Goal: Information Seeking & Learning: Learn about a topic

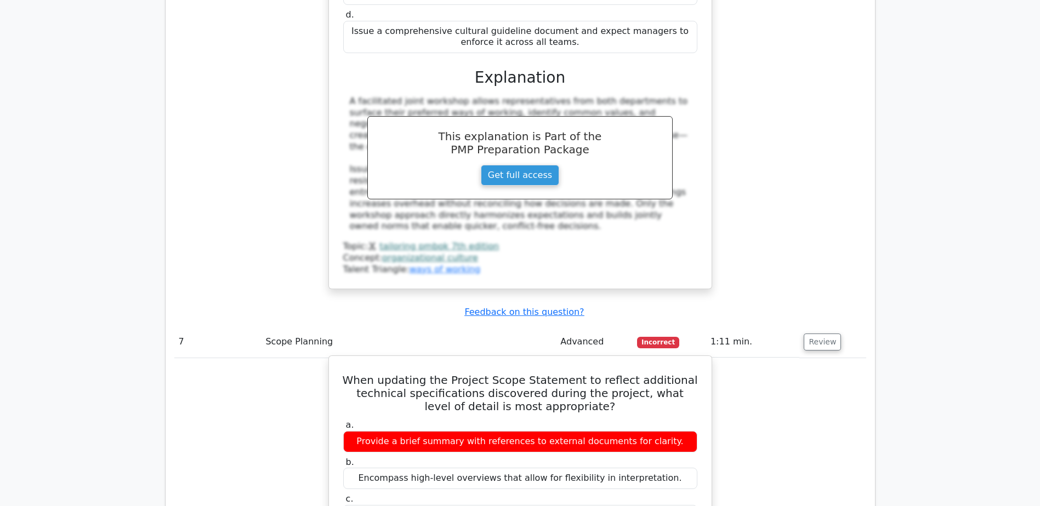
scroll to position [4767, 0]
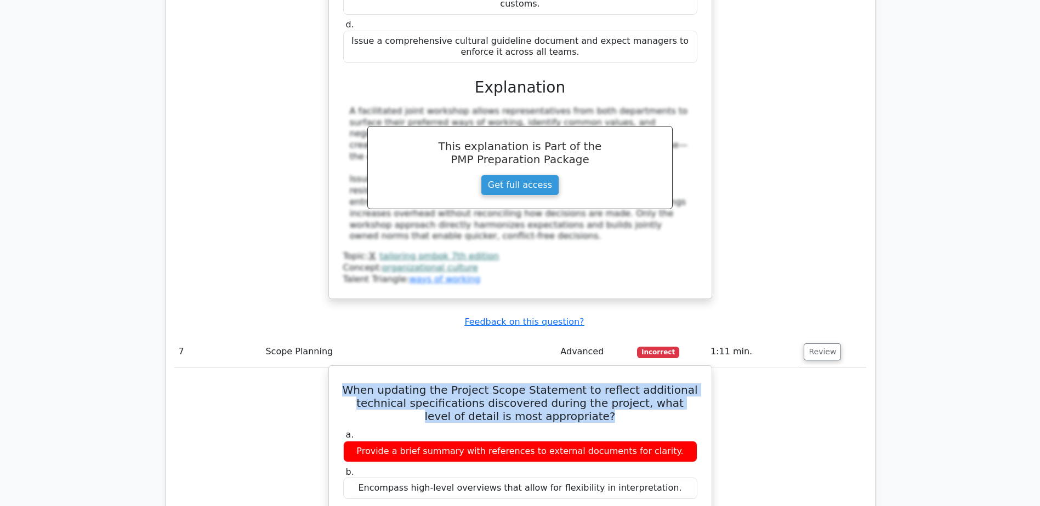
drag, startPoint x: 353, startPoint y: 121, endPoint x: 607, endPoint y: 156, distance: 256.1
click at [607, 384] on h5 "When updating the Project Scope Statement to reflect additional technical speci…" at bounding box center [520, 403] width 356 height 39
copy h5 "When updating the Project Scope Statement to reflect additional technical speci…"
drag, startPoint x: 367, startPoint y: 296, endPoint x: 681, endPoint y: 298, distance: 313.4
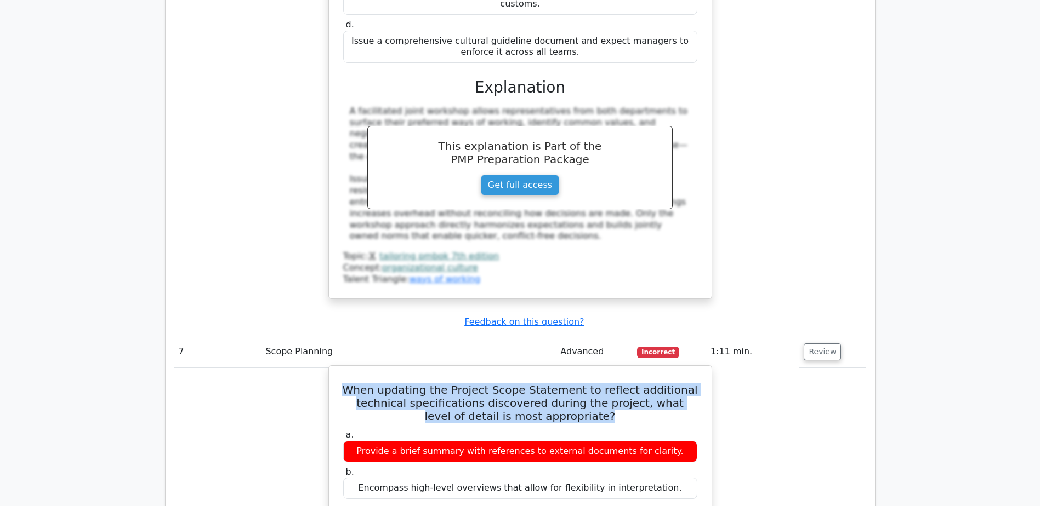
copy div "Include specifications precise enough to guide work and verify compliance."
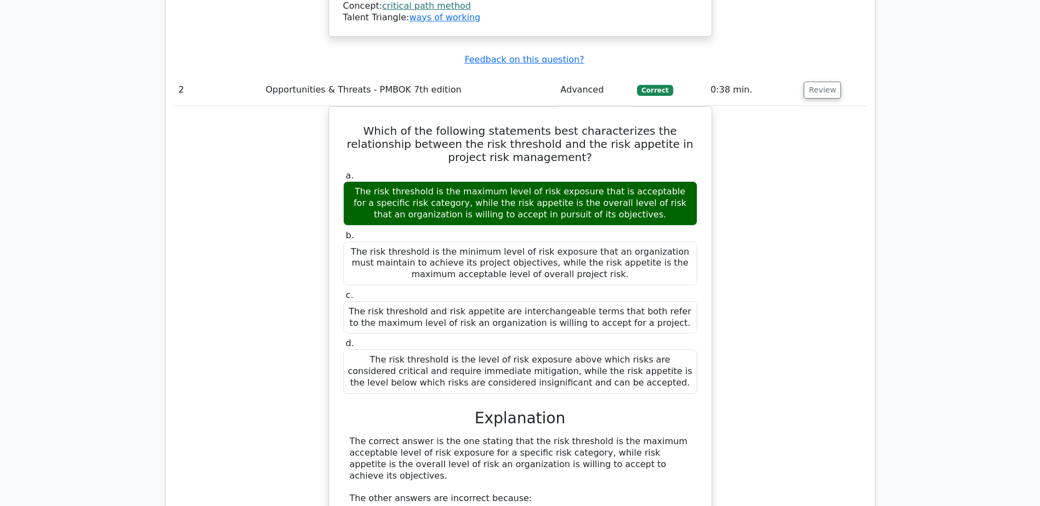
scroll to position [1370, 0]
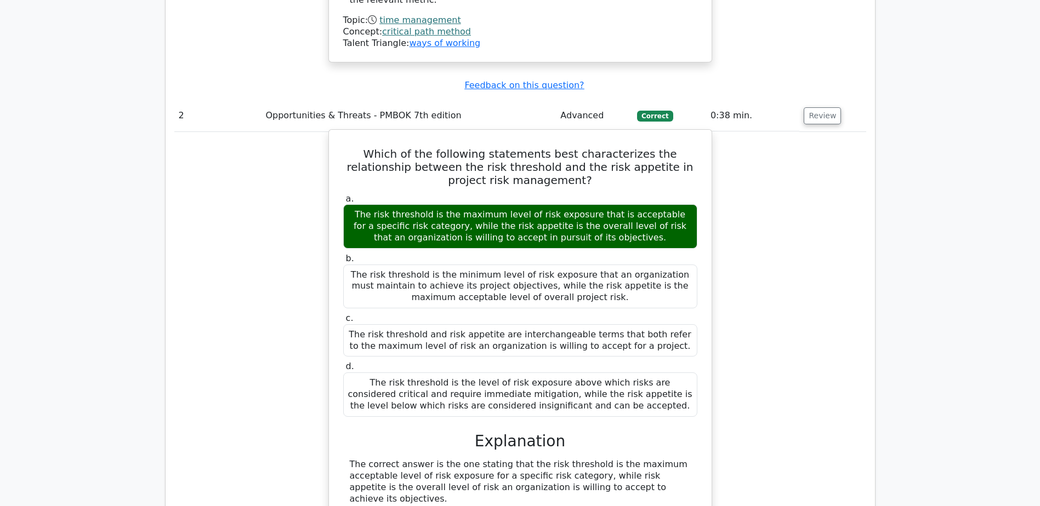
drag, startPoint x: 358, startPoint y: 146, endPoint x: 632, endPoint y: 174, distance: 275.4
click at [632, 204] on div "The risk threshold is the maximum level of risk exposure that is acceptable for…" at bounding box center [520, 226] width 354 height 44
copy div "The risk threshold is the maximum level of risk exposure that is acceptable for…"
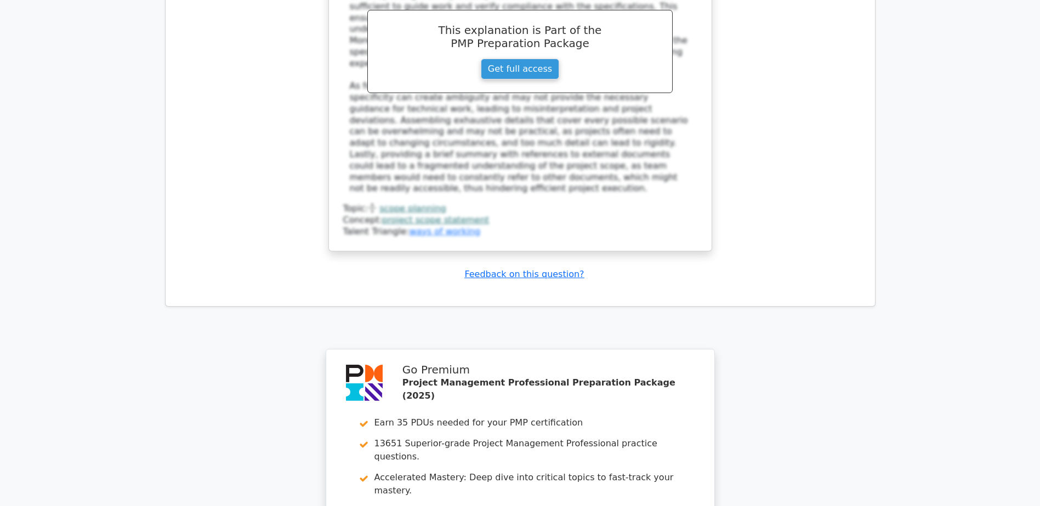
scroll to position [5427, 0]
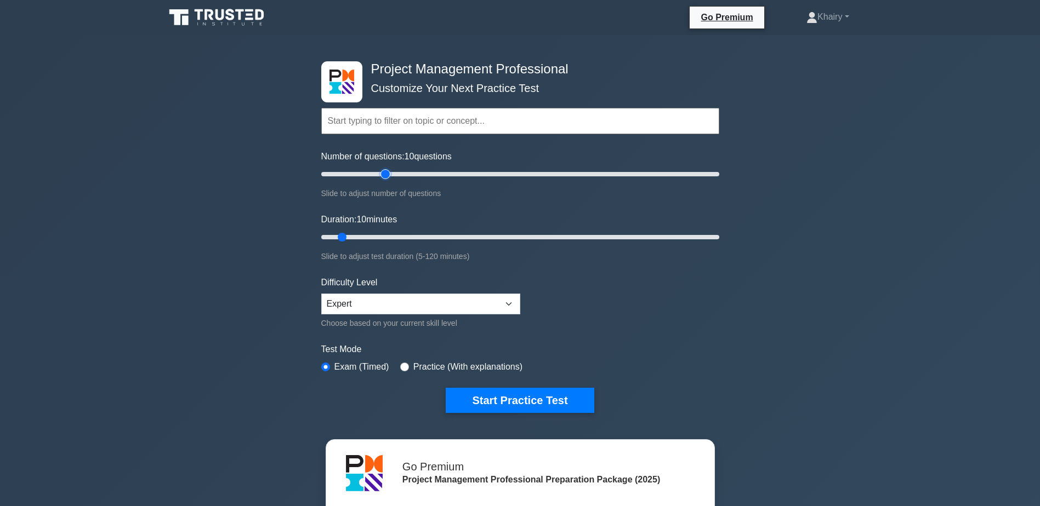
click at [387, 173] on input "Number of questions: 10 questions" at bounding box center [520, 174] width 398 height 13
type input "30"
click at [372, 173] on input "Number of questions: 30 questions" at bounding box center [520, 174] width 398 height 13
click at [384, 233] on input "Duration: 20 minutes" at bounding box center [520, 237] width 398 height 13
click at [388, 235] on input "Duration: 20 minutes" at bounding box center [520, 237] width 398 height 13
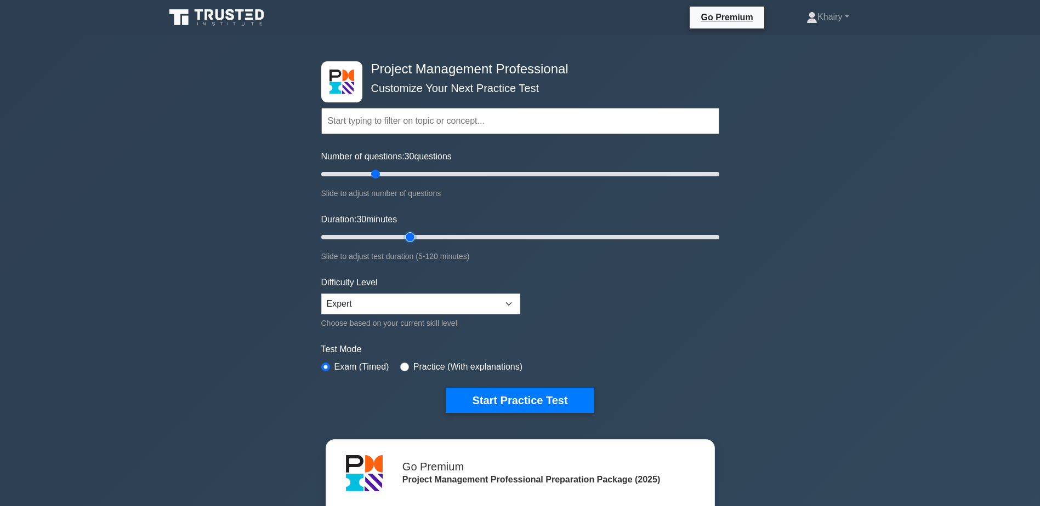
type input "30"
click at [405, 235] on input "Duration: 30 minutes" at bounding box center [520, 237] width 398 height 13
click at [541, 404] on button "Start Practice Test" at bounding box center [520, 400] width 148 height 25
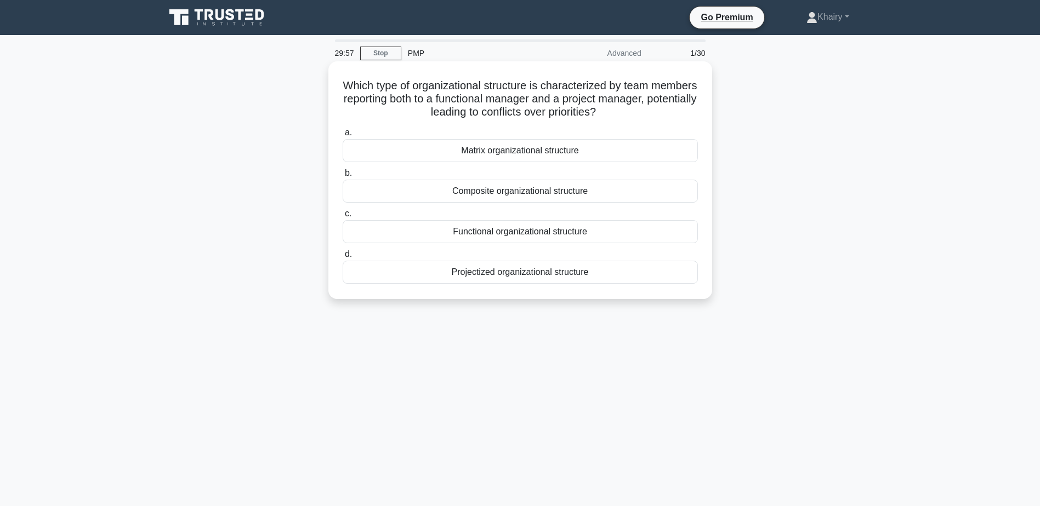
drag, startPoint x: 351, startPoint y: 82, endPoint x: 659, endPoint y: 114, distance: 309.6
click at [659, 114] on h5 "Which type of organizational structure is characterized by team members reporti…" at bounding box center [519, 99] width 357 height 41
copy h5 "Which type of organizational structure is characterized by team members reporti…"
click at [500, 157] on div "Matrix organizational structure" at bounding box center [519, 150] width 355 height 23
click at [342, 136] on input "a. Matrix organizational structure" at bounding box center [342, 132] width 0 height 7
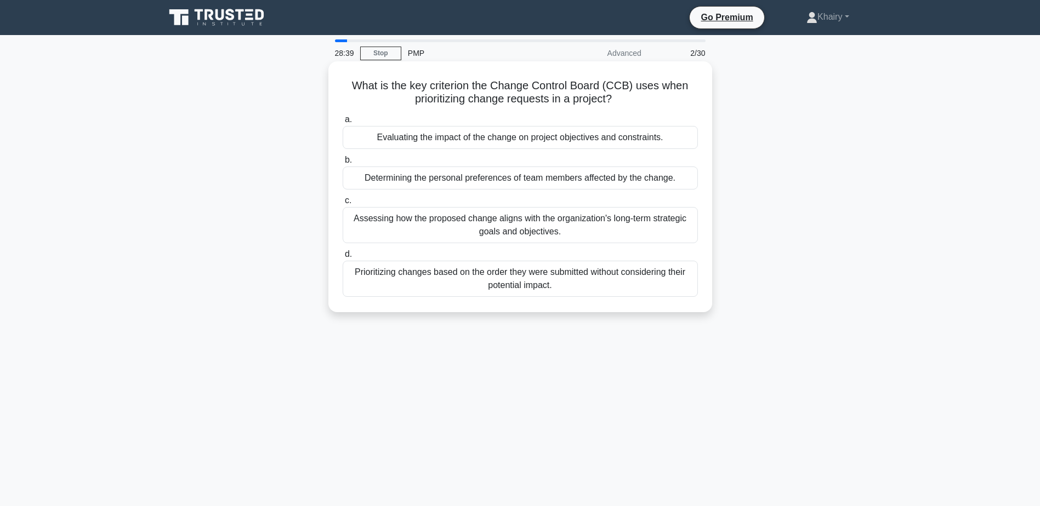
click at [427, 140] on div "Evaluating the impact of the change on project objectives and constraints." at bounding box center [519, 137] width 355 height 23
click at [342, 123] on input "a. Evaluating the impact of the change on project objectives and constraints." at bounding box center [342, 119] width 0 height 7
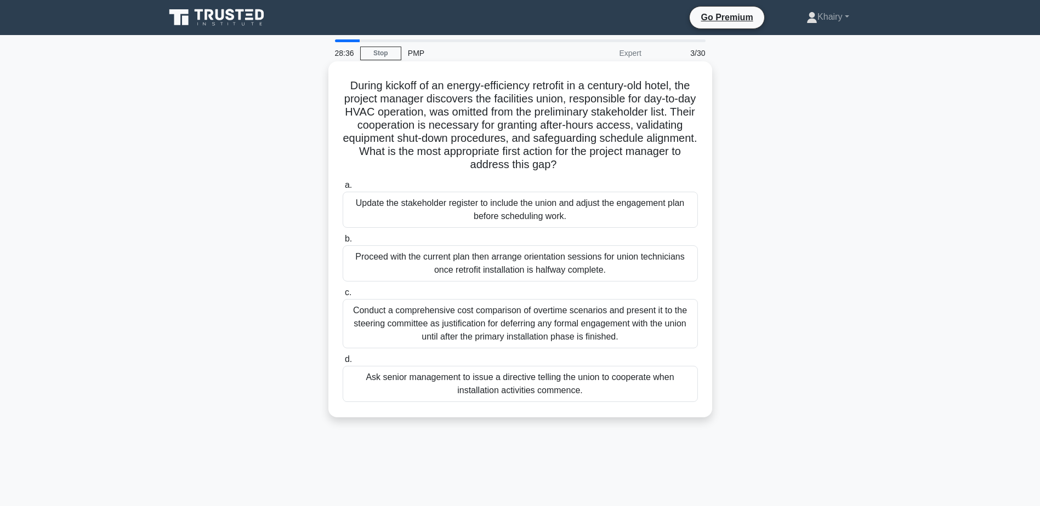
drag, startPoint x: 339, startPoint y: 81, endPoint x: 624, endPoint y: 171, distance: 299.5
click at [624, 171] on div "During kickoff of an energy-efficiency retrofit in a century-old hotel, the pro…" at bounding box center [520, 239] width 375 height 347
copy h5 "During kickoff of an energy-efficiency retrofit in a century-old hotel, the pro…"
click at [462, 209] on div "Update the stakeholder register to include the union and adjust the engagement …" at bounding box center [519, 210] width 355 height 36
click at [342, 189] on input "a. Update the stakeholder register to include the union and adjust the engageme…" at bounding box center [342, 185] width 0 height 7
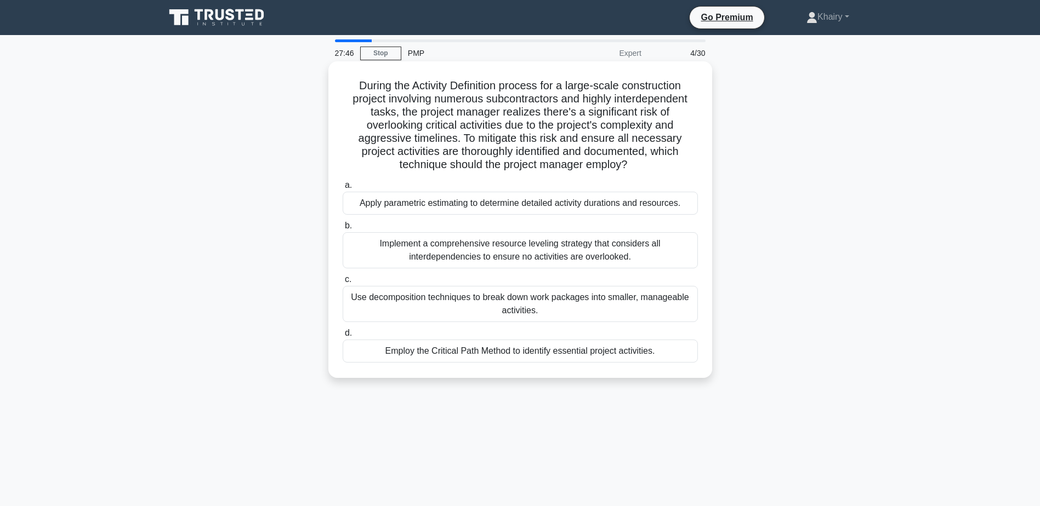
drag, startPoint x: 348, startPoint y: 85, endPoint x: 634, endPoint y: 170, distance: 298.4
click at [634, 170] on h5 "During the Activity Definition process for a large-scale construction project i…" at bounding box center [519, 125] width 357 height 93
copy h5 "During the Activity Definition process for a large-scale construction project i…"
click at [524, 352] on div "Employ the Critical Path Method to identify essential project activities." at bounding box center [519, 351] width 355 height 23
click at [342, 337] on input "d. Employ the Critical Path Method to identify essential project activities." at bounding box center [342, 333] width 0 height 7
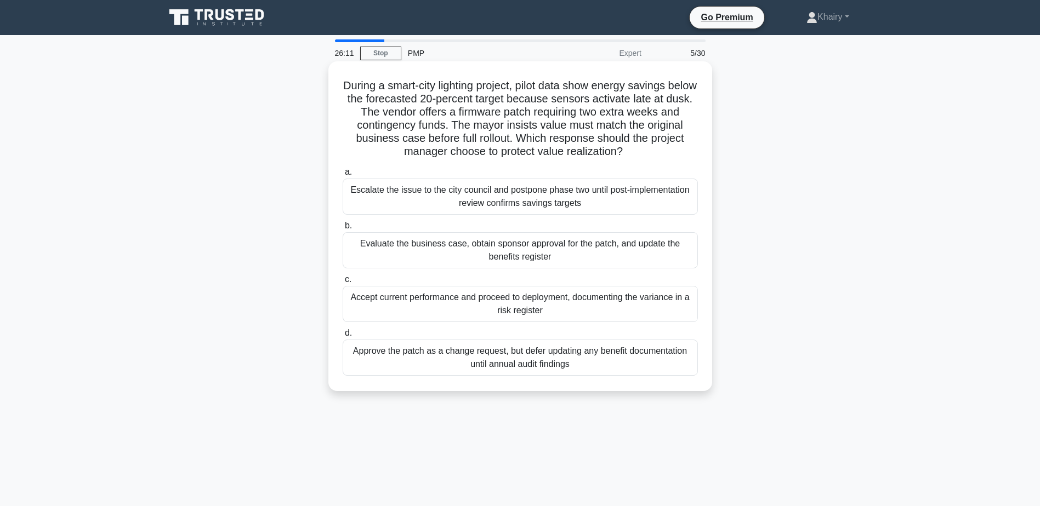
drag, startPoint x: 353, startPoint y: 82, endPoint x: 658, endPoint y: 149, distance: 312.6
click at [658, 149] on h5 "During a smart-city lighting project, pilot data show energy savings below the …" at bounding box center [519, 119] width 357 height 80
copy h5 "During a smart-city lighting project, pilot data show energy savings below the …"
click at [442, 248] on div "Evaluate the business case, obtain sponsor approval for the patch, and update t…" at bounding box center [519, 250] width 355 height 36
click at [342, 230] on input "b. Evaluate the business case, obtain sponsor approval for the patch, and updat…" at bounding box center [342, 225] width 0 height 7
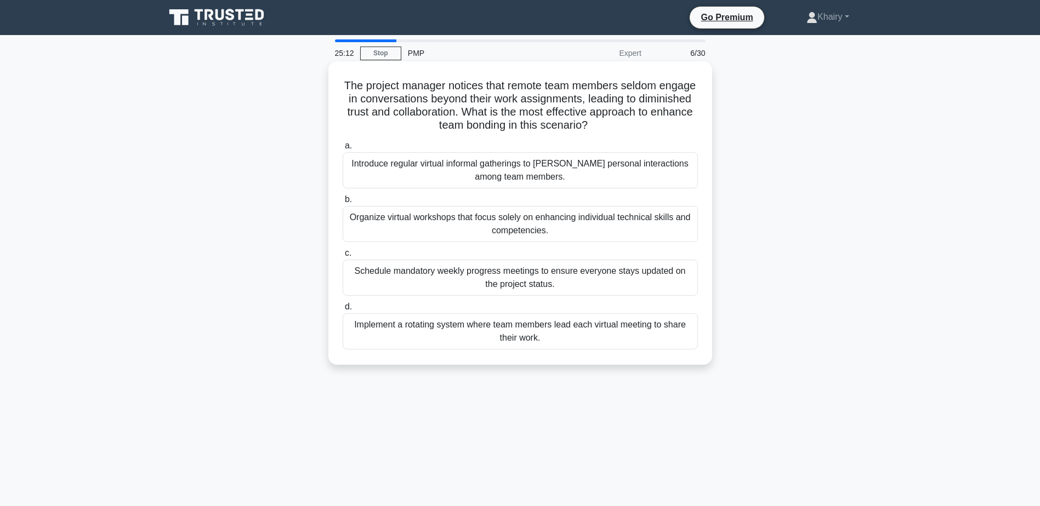
click at [361, 77] on div "The project manager notices that remote team members seldom engage in conversat…" at bounding box center [520, 213] width 375 height 295
drag, startPoint x: 358, startPoint y: 82, endPoint x: 631, endPoint y: 127, distance: 276.7
click at [631, 127] on h5 "The project manager notices that remote team members seldom engage in conversat…" at bounding box center [519, 106] width 357 height 54
copy h5 "The project manager notices that remote team members seldom engage in conversat…"
click at [479, 175] on div "Introduce regular virtual informal gatherings to foster personal interactions a…" at bounding box center [519, 170] width 355 height 36
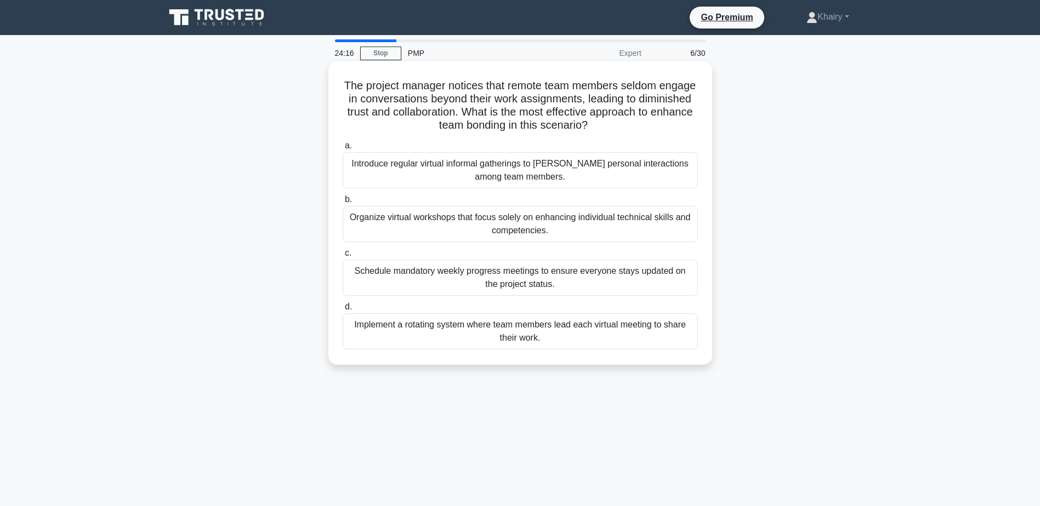
click at [342, 150] on input "a. Introduce regular virtual informal gatherings to foster personal interaction…" at bounding box center [342, 145] width 0 height 7
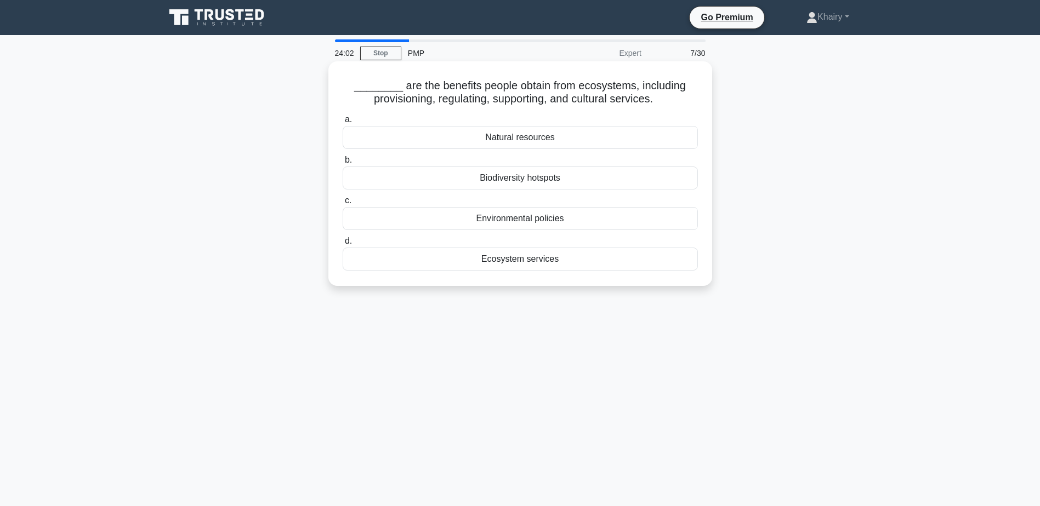
drag, startPoint x: 396, startPoint y: 87, endPoint x: 661, endPoint y: 104, distance: 265.8
click at [661, 104] on h5 "________ are the benefits people obtain from ecosystems, including provisioning…" at bounding box center [519, 92] width 357 height 27
copy h5 "are the benefits people obtain from ecosystems, including provisioning, regulat…"
click at [495, 138] on div "Natural resources" at bounding box center [519, 137] width 355 height 23
click at [342, 123] on input "a. Natural resources" at bounding box center [342, 119] width 0 height 7
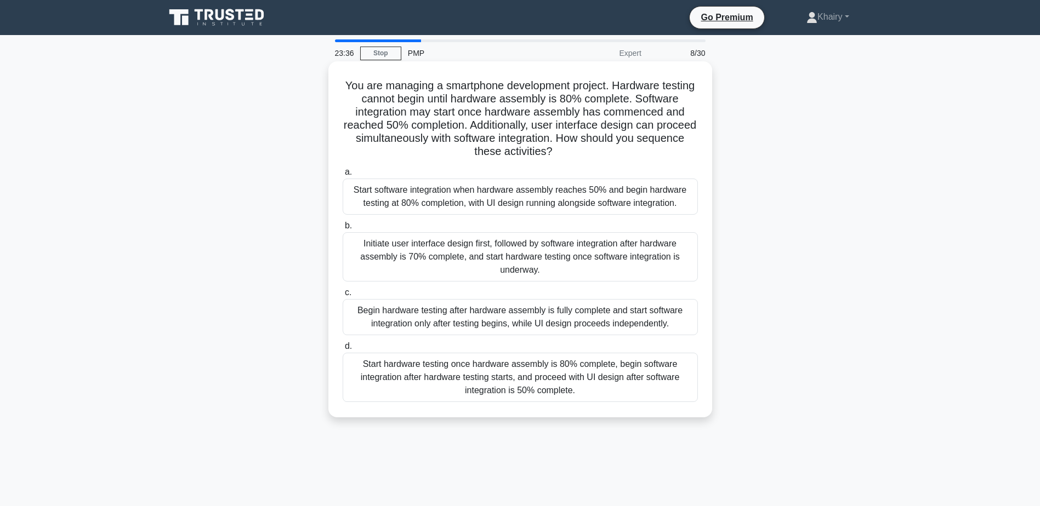
drag, startPoint x: 355, startPoint y: 79, endPoint x: 634, endPoint y: 149, distance: 287.3
click at [634, 149] on h5 "You are managing a smartphone development project. Hardware testing cannot begi…" at bounding box center [519, 119] width 357 height 80
copy h5 "You are managing a smartphone development project. Hardware testing cannot begi…"
click at [487, 193] on div "Start software integration when hardware assembly reaches 50% and begin hardwar…" at bounding box center [519, 197] width 355 height 36
click at [342, 176] on input "a. Start software integration when hardware assembly reaches 50% and begin hard…" at bounding box center [342, 172] width 0 height 7
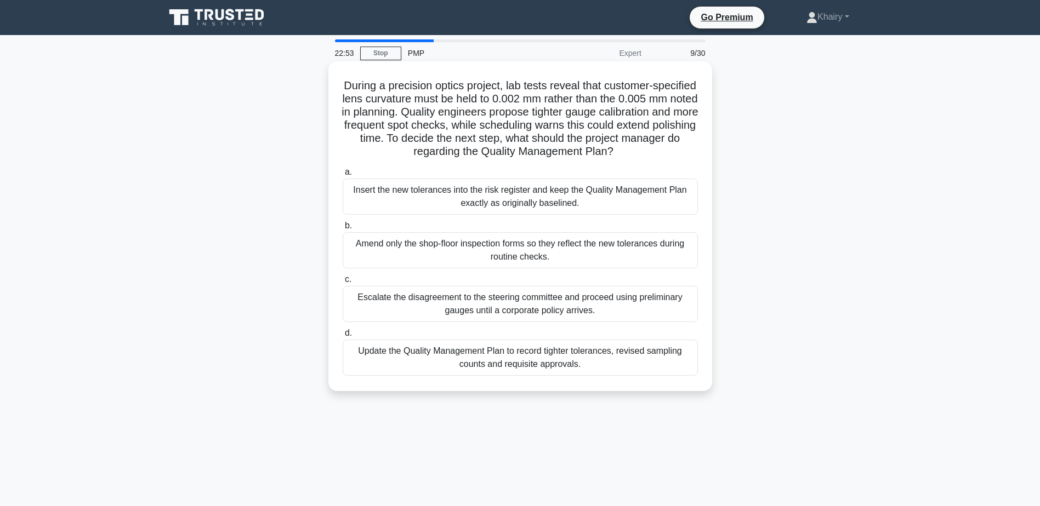
drag, startPoint x: 352, startPoint y: 77, endPoint x: 677, endPoint y: 148, distance: 332.1
click at [677, 148] on div "During a precision optics project, lab tests reveal that customer-specified len…" at bounding box center [520, 226] width 375 height 321
copy h5 "During a precision optics project, lab tests reveal that customer-specified len…"
click at [430, 357] on div "Update the Quality Management Plan to record tighter tolerances, revised sampli…" at bounding box center [519, 358] width 355 height 36
click at [342, 337] on input "d. Update the Quality Management Plan to record tighter tolerances, revised sam…" at bounding box center [342, 333] width 0 height 7
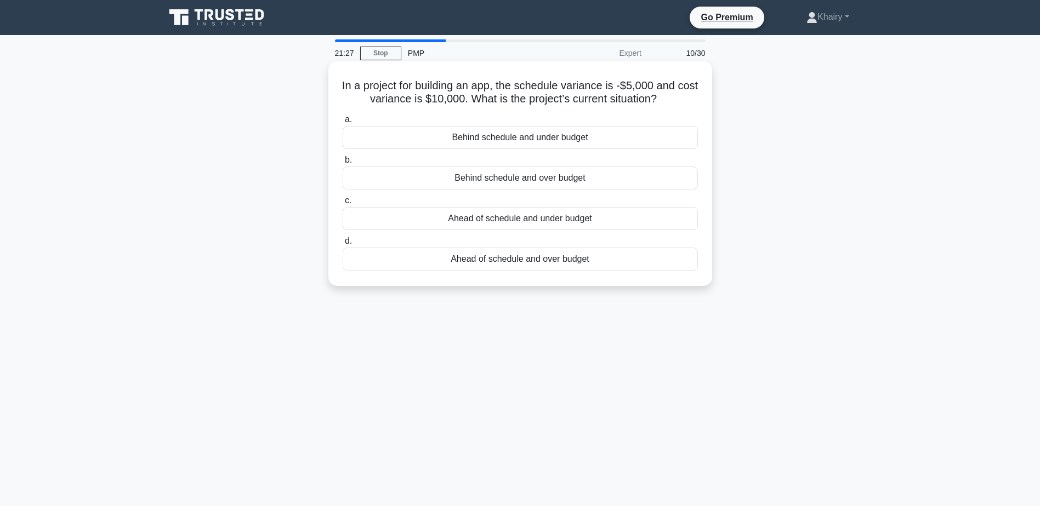
click at [524, 138] on div "Behind schedule and under budget" at bounding box center [519, 137] width 355 height 23
click at [342, 123] on input "a. Behind schedule and under budget" at bounding box center [342, 119] width 0 height 7
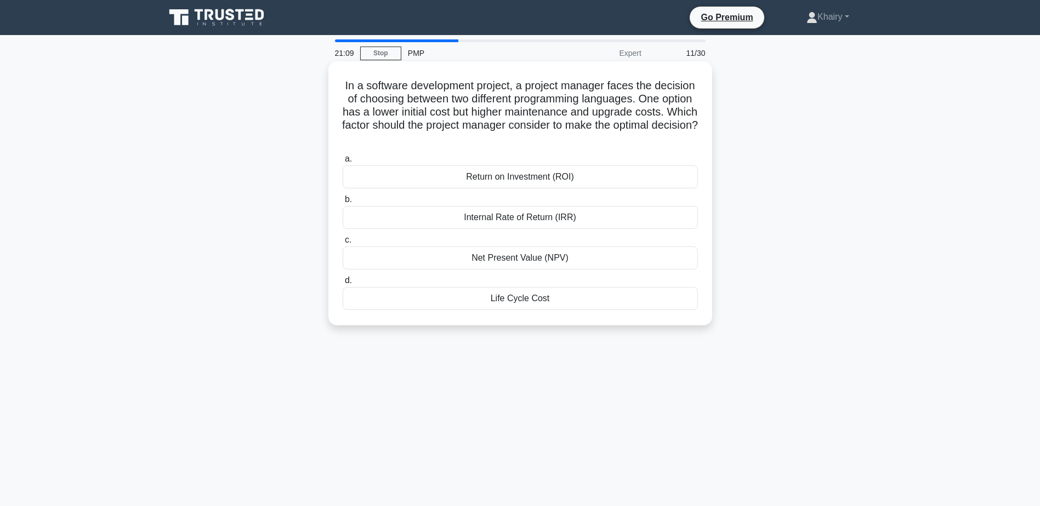
drag, startPoint x: 362, startPoint y: 84, endPoint x: 601, endPoint y: 136, distance: 244.0
click at [601, 136] on h5 "In a software development project, a project manager faces the decision of choo…" at bounding box center [519, 112] width 357 height 67
copy h5 "In a software development project, a project manager faces the decision of choo…"
click at [526, 302] on div "Life Cycle Cost" at bounding box center [519, 298] width 355 height 23
click at [342, 284] on input "d. Life Cycle Cost" at bounding box center [342, 280] width 0 height 7
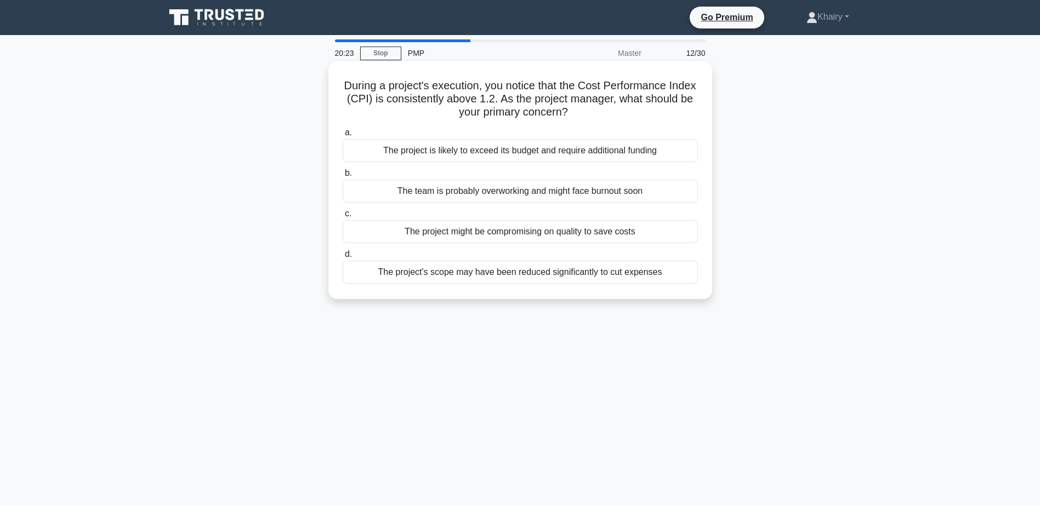
drag, startPoint x: 353, startPoint y: 82, endPoint x: 616, endPoint y: 110, distance: 264.5
click at [616, 110] on h5 "During a project's execution, you notice that the Cost Performance Index (CPI) …" at bounding box center [519, 99] width 357 height 41
copy h5 "During a project's execution, you notice that the Cost Performance Index (CPI) …"
click at [519, 235] on div "The project might be compromising on quality to save costs" at bounding box center [519, 231] width 355 height 23
click at [342, 218] on input "c. The project might be compromising on quality to save costs" at bounding box center [342, 213] width 0 height 7
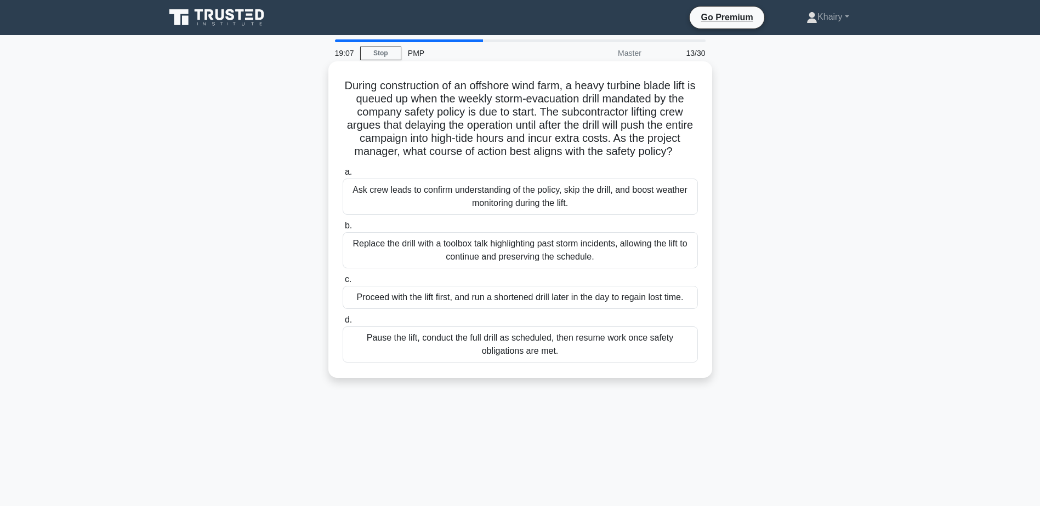
drag, startPoint x: 338, startPoint y: 77, endPoint x: 583, endPoint y: 167, distance: 261.2
click at [583, 167] on div "During construction of an offshore wind farm, a heavy turbine blade lift is que…" at bounding box center [520, 220] width 375 height 308
click at [505, 361] on div "Pause the lift, conduct the full drill as scheduled, then resume work once safe…" at bounding box center [519, 345] width 355 height 36
click at [342, 324] on input "d. Pause the lift, conduct the full drill as scheduled, then resume work once s…" at bounding box center [342, 320] width 0 height 7
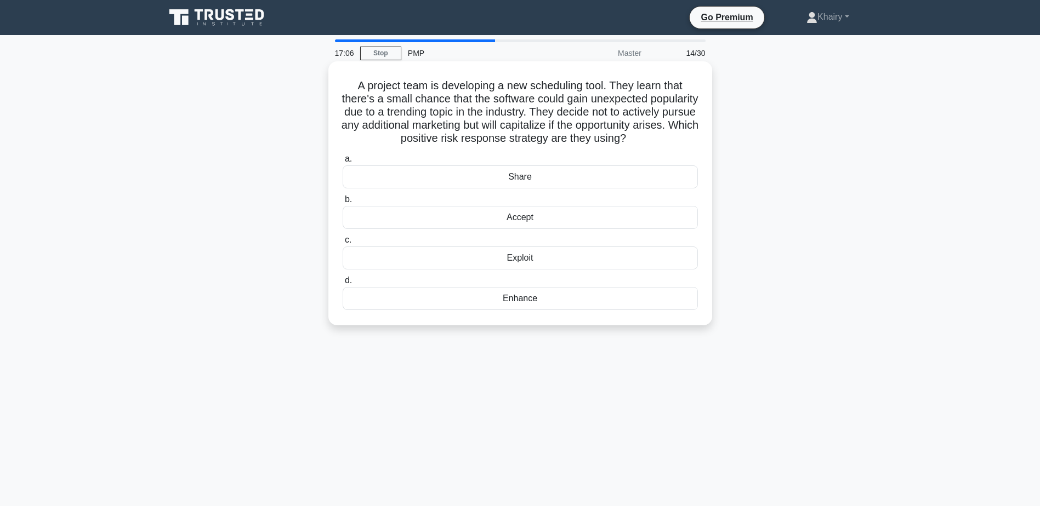
drag, startPoint x: 348, startPoint y: 85, endPoint x: 664, endPoint y: 147, distance: 321.6
click at [664, 146] on h5 "A project team is developing a new scheduling tool. They learn that there's a s…" at bounding box center [519, 112] width 357 height 67
click at [497, 229] on div "Accept" at bounding box center [519, 217] width 355 height 23
click at [342, 203] on input "b. Accept" at bounding box center [342, 199] width 0 height 7
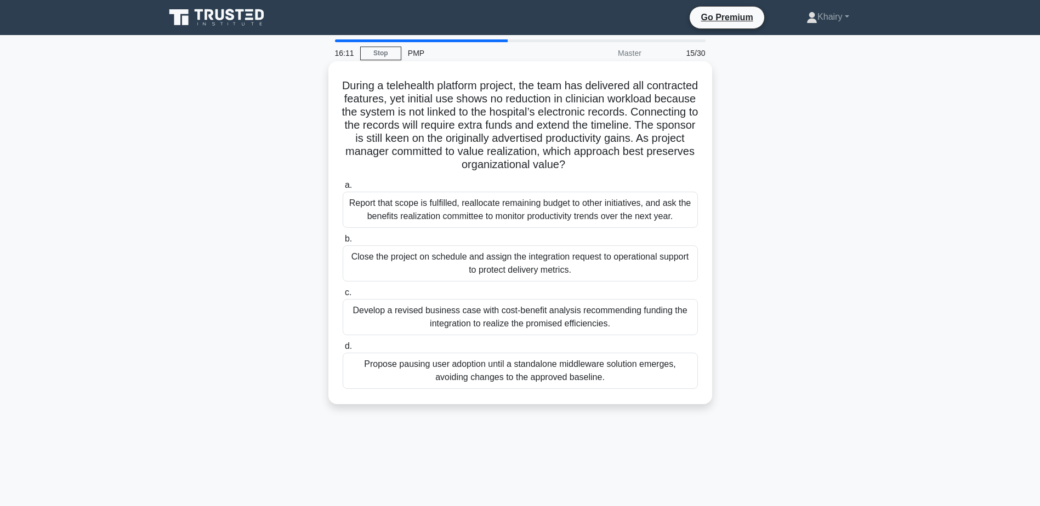
drag, startPoint x: 357, startPoint y: 80, endPoint x: 647, endPoint y: 167, distance: 302.7
click at [647, 167] on h5 "During a telehealth platform project, the team has delivered all contracted fea…" at bounding box center [519, 125] width 357 height 93
click at [416, 311] on div "Develop a revised business case with cost-benefit analysis recommending funding…" at bounding box center [519, 317] width 355 height 36
click at [342, 296] on input "c. Develop a revised business case with cost-benefit analysis recommending fund…" at bounding box center [342, 292] width 0 height 7
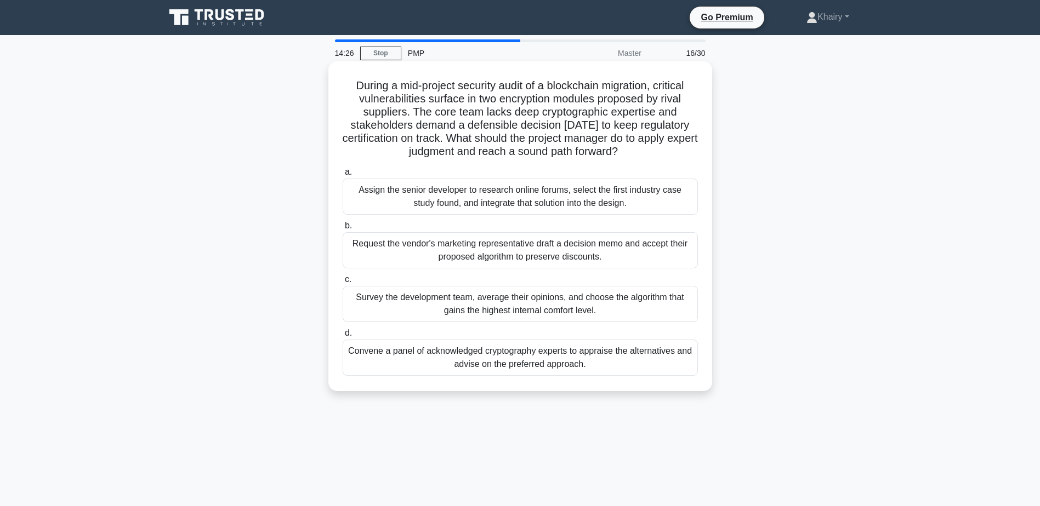
drag, startPoint x: 347, startPoint y: 83, endPoint x: 661, endPoint y: 152, distance: 320.8
click at [661, 152] on h5 "During a mid-project security audit of a blockchain migration, critical vulnera…" at bounding box center [519, 119] width 357 height 80
click at [439, 355] on div "Convene a panel of acknowledged cryptography experts to appraise the alternativ…" at bounding box center [519, 358] width 355 height 36
click at [342, 337] on input "d. Convene a panel of acknowledged cryptography experts to appraise the alterna…" at bounding box center [342, 333] width 0 height 7
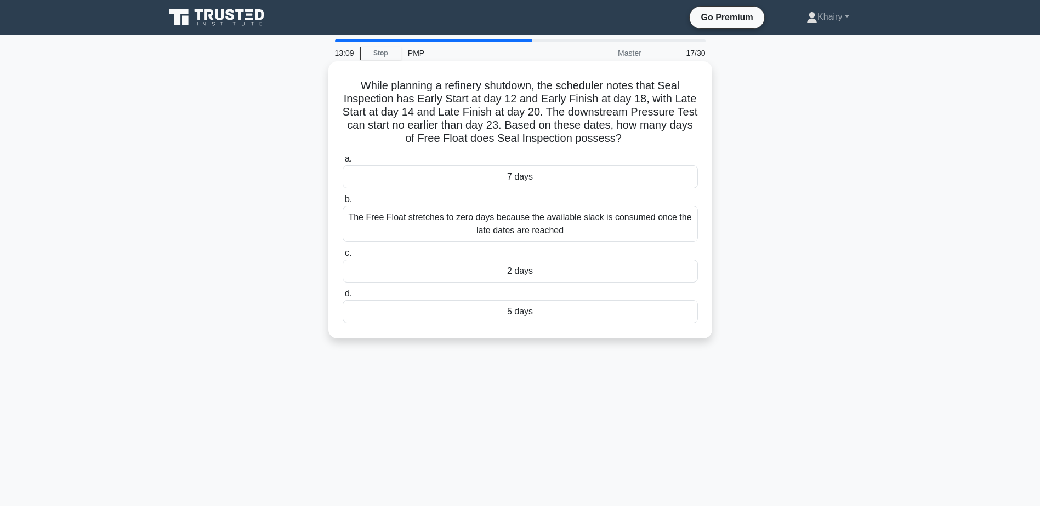
drag, startPoint x: 357, startPoint y: 82, endPoint x: 626, endPoint y: 144, distance: 276.1
click at [626, 144] on h5 "While planning a refinery shutdown, the scheduler notes that Seal Inspection ha…" at bounding box center [519, 112] width 357 height 67
click at [510, 271] on div "2 days" at bounding box center [519, 271] width 355 height 23
click at [342, 257] on input "c. 2 days" at bounding box center [342, 253] width 0 height 7
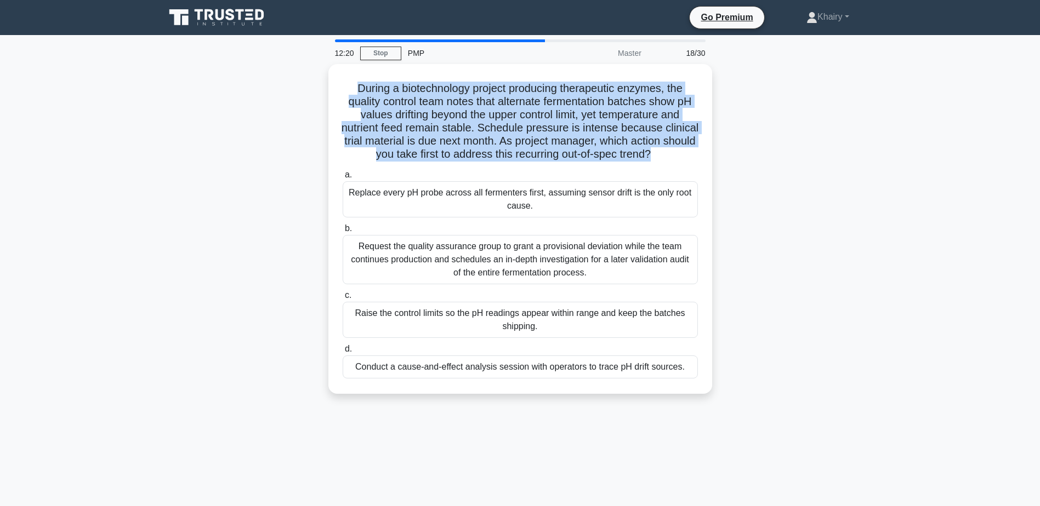
drag, startPoint x: 351, startPoint y: 79, endPoint x: 713, endPoint y: 154, distance: 370.3
click at [713, 154] on div "During a biotechnology project producing therapeutic enzymes, the quality contr…" at bounding box center [519, 235] width 723 height 343
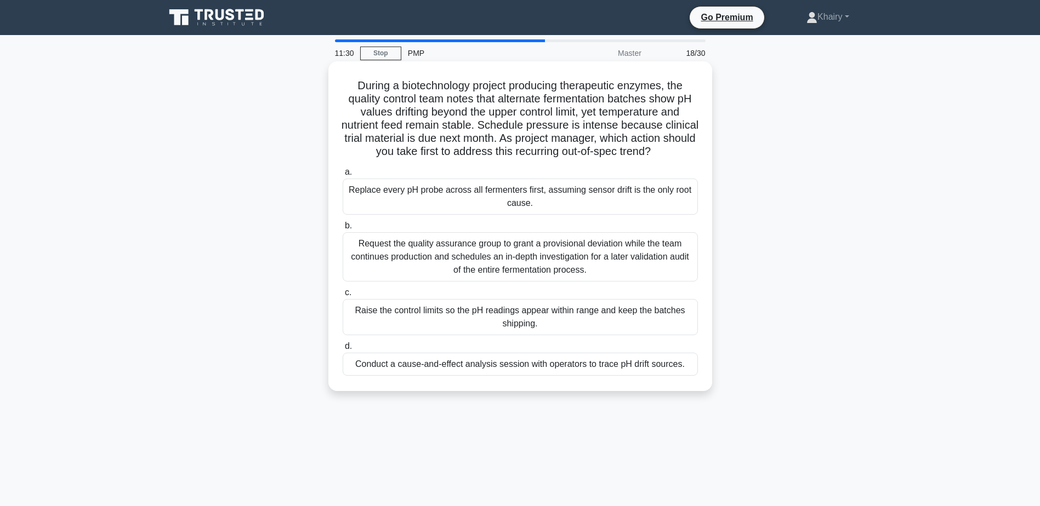
click at [444, 376] on div "Conduct a cause-and-effect analysis session with operators to trace pH drift so…" at bounding box center [519, 364] width 355 height 23
click at [342, 350] on input "d. Conduct a cause-and-effect analysis session with operators to trace pH drift…" at bounding box center [342, 346] width 0 height 7
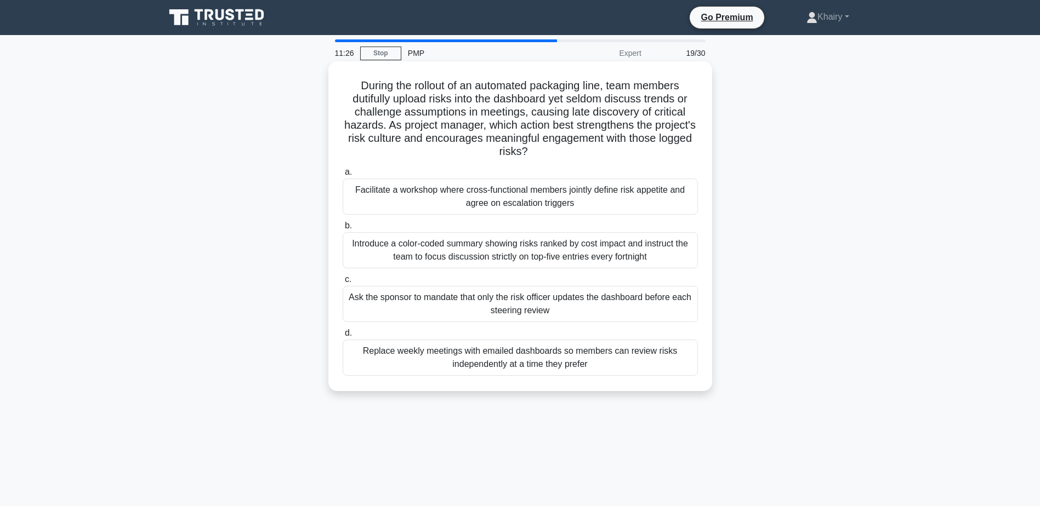
drag, startPoint x: 344, startPoint y: 80, endPoint x: 589, endPoint y: 153, distance: 255.0
click at [589, 153] on h5 "During the rollout of an automated packaging line, team members dutifully uploa…" at bounding box center [519, 119] width 357 height 80
click at [484, 197] on div "Facilitate a workshop where cross-functional members jointly define risk appeti…" at bounding box center [519, 197] width 355 height 36
click at [342, 176] on input "a. Facilitate a workshop where cross-functional members jointly define risk app…" at bounding box center [342, 172] width 0 height 7
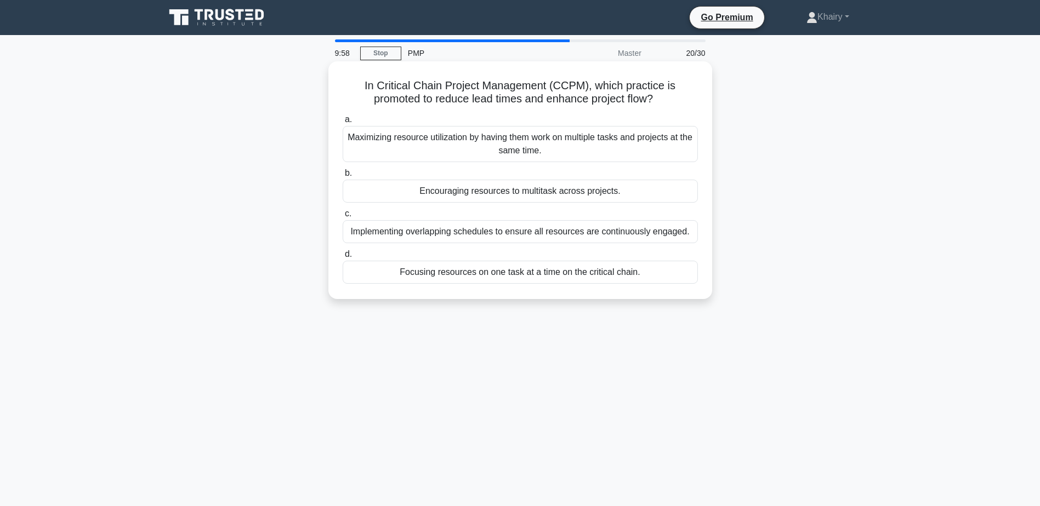
click at [507, 275] on div "Focusing resources on one task at a time on the critical chain." at bounding box center [519, 272] width 355 height 23
click at [342, 258] on input "d. Focusing resources on one task at a time on the critical chain." at bounding box center [342, 254] width 0 height 7
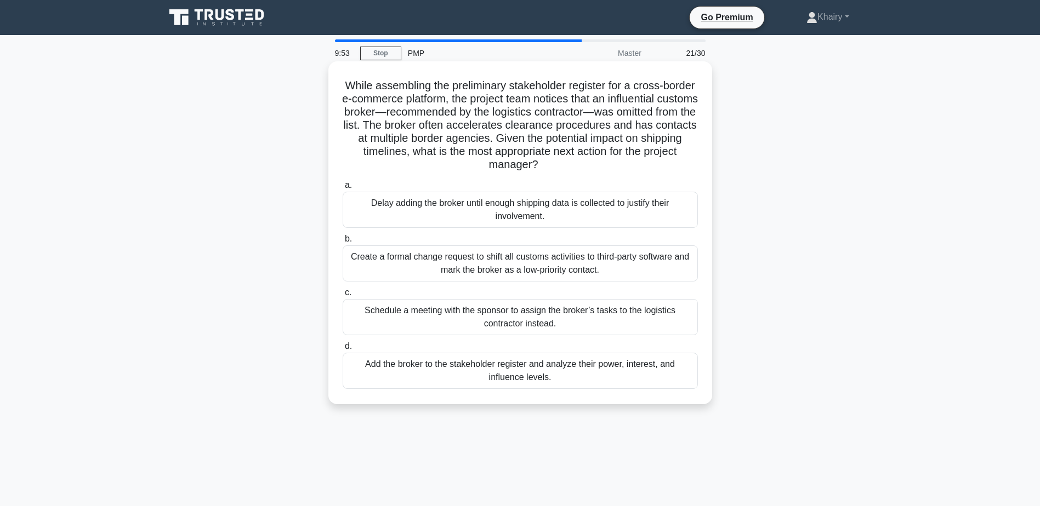
drag, startPoint x: 341, startPoint y: 80, endPoint x: 636, endPoint y: 164, distance: 306.0
click at [636, 164] on h5 "While assembling the preliminary stakeholder register for a cross-border e-comm…" at bounding box center [519, 125] width 357 height 93
click at [518, 374] on div "Add the broker to the stakeholder register and analyze their power, interest, a…" at bounding box center [519, 371] width 355 height 36
click at [342, 350] on input "d. Add the broker to the stakeholder register and analyze their power, interest…" at bounding box center [342, 346] width 0 height 7
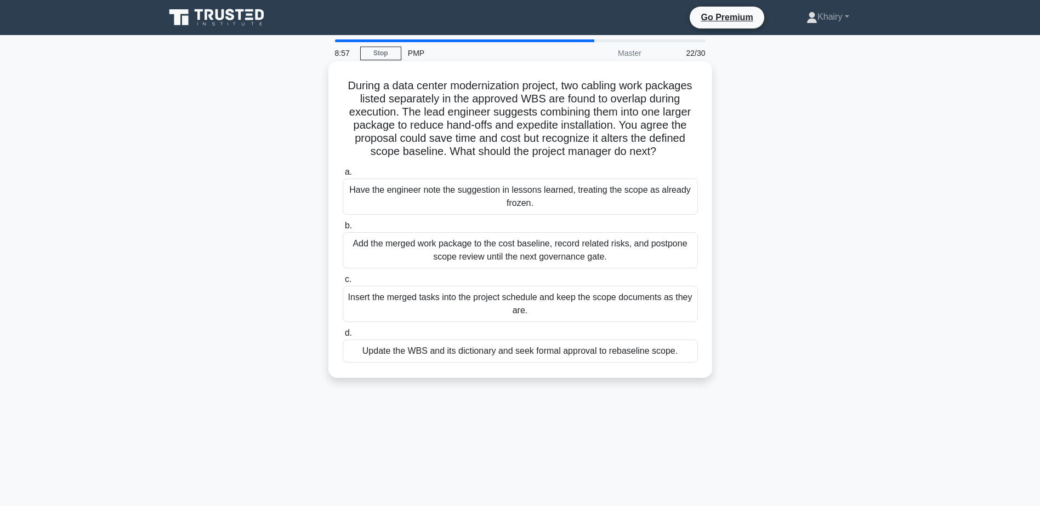
drag, startPoint x: 339, startPoint y: 82, endPoint x: 664, endPoint y: 151, distance: 332.2
click at [664, 151] on div "During a data center modernization project, two cabling work packages listed se…" at bounding box center [520, 220] width 375 height 308
click at [493, 352] on div "Update the WBS and its dictionary and seek formal approval to rebaseline scope." at bounding box center [519, 351] width 355 height 23
click at [342, 337] on input "d. Update the WBS and its dictionary and seek formal approval to rebaseline sco…" at bounding box center [342, 333] width 0 height 7
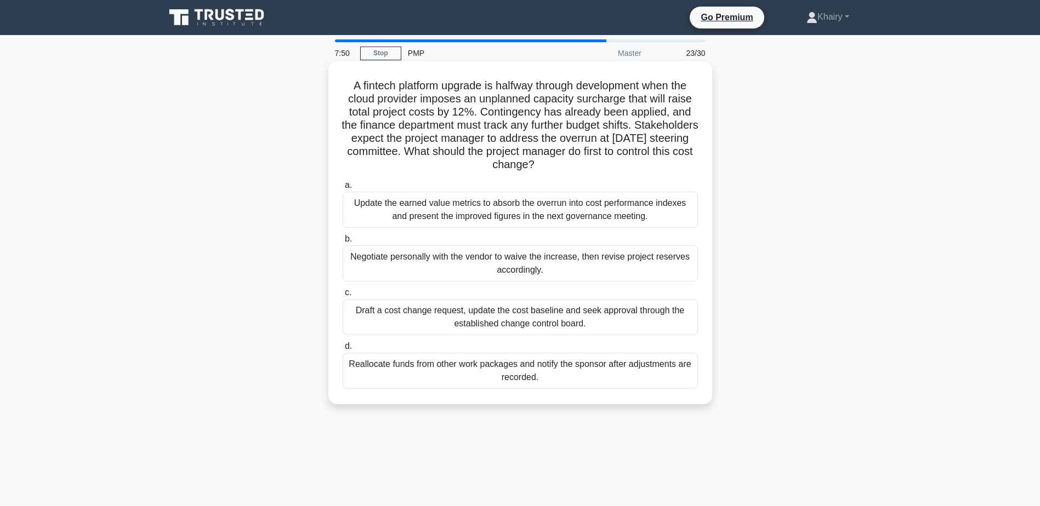
drag, startPoint x: 344, startPoint y: 83, endPoint x: 619, endPoint y: 162, distance: 286.7
click at [619, 162] on h5 "A fintech platform upgrade is halfway through development when the cloud provid…" at bounding box center [519, 125] width 357 height 93
click at [492, 320] on div "Draft a cost change request, update the cost baseline and seek approval through…" at bounding box center [519, 317] width 355 height 36
click at [342, 296] on input "c. Draft a cost change request, update the cost baseline and seek approval thro…" at bounding box center [342, 292] width 0 height 7
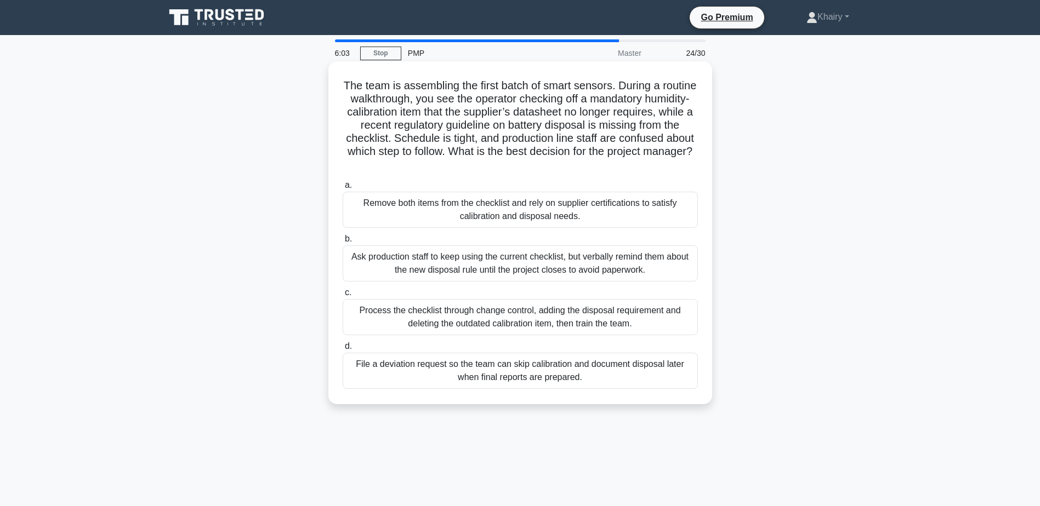
drag, startPoint x: 355, startPoint y: 81, endPoint x: 582, endPoint y: 160, distance: 240.7
click at [582, 160] on h5 "The team is assembling the first batch of smart sensors. During a routine walkt…" at bounding box center [519, 125] width 357 height 93
click at [454, 324] on div "Process the checklist through change control, adding the disposal requirement a…" at bounding box center [519, 317] width 355 height 36
click at [342, 296] on input "c. Process the checklist through change control, adding the disposal requiremen…" at bounding box center [342, 292] width 0 height 7
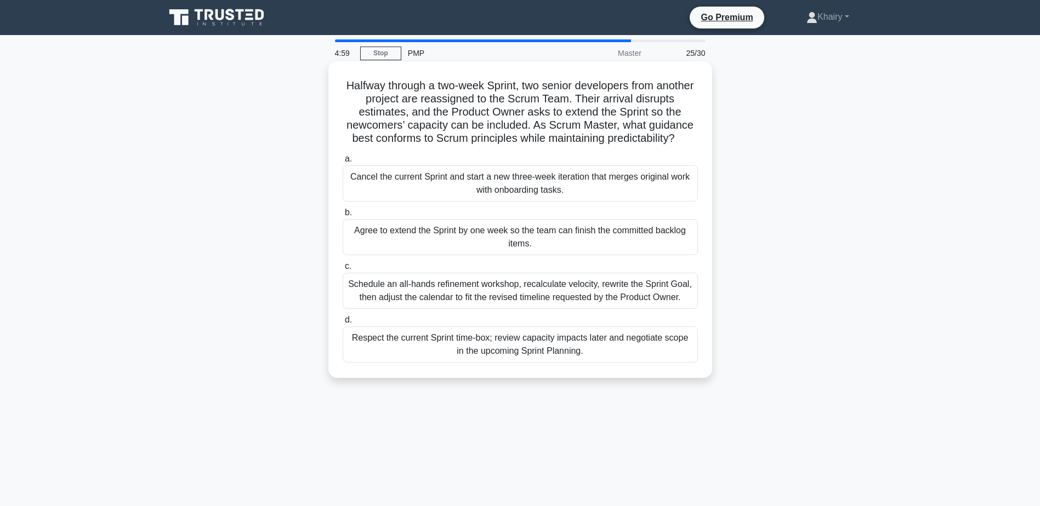
drag, startPoint x: 356, startPoint y: 84, endPoint x: 687, endPoint y: 143, distance: 336.1
click at [687, 143] on h5 "Halfway through a two-week Sprint, two senior developers from another project a…" at bounding box center [519, 112] width 357 height 67
click at [397, 181] on div "Cancel the current Sprint and start a new three-week iteration that merges orig…" at bounding box center [519, 183] width 355 height 36
click at [342, 163] on input "a. Cancel the current Sprint and start a new three-week iteration that merges o…" at bounding box center [342, 159] width 0 height 7
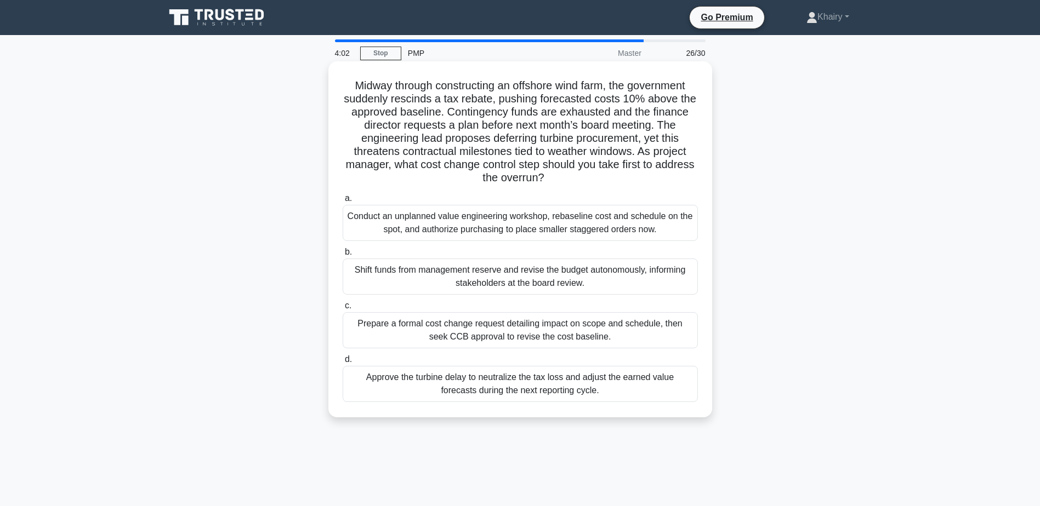
drag, startPoint x: 342, startPoint y: 82, endPoint x: 578, endPoint y: 177, distance: 254.2
click at [578, 177] on h5 "Midway through constructing an offshore wind farm, the government suddenly resc…" at bounding box center [519, 132] width 357 height 106
click at [599, 139] on h5 "Midway through constructing an offshore wind farm, the government suddenly resc…" at bounding box center [519, 132] width 357 height 106
click at [455, 330] on div "Prepare a formal cost change request detailing impact on scope and schedule, th…" at bounding box center [519, 330] width 355 height 36
click at [342, 310] on input "c. Prepare a formal cost change request detailing impact on scope and schedule,…" at bounding box center [342, 305] width 0 height 7
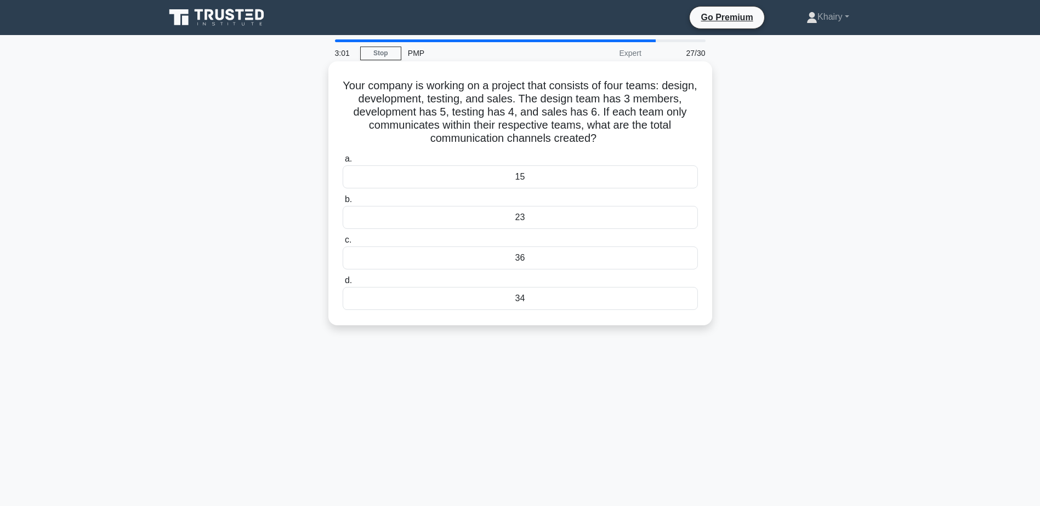
drag, startPoint x: 348, startPoint y: 79, endPoint x: 633, endPoint y: 137, distance: 290.7
click at [633, 137] on h5 "Your company is working on a project that consists of four teams: design, devel…" at bounding box center [519, 112] width 357 height 67
click at [513, 258] on div "36" at bounding box center [519, 258] width 355 height 23
click at [342, 244] on input "c. 36" at bounding box center [342, 240] width 0 height 7
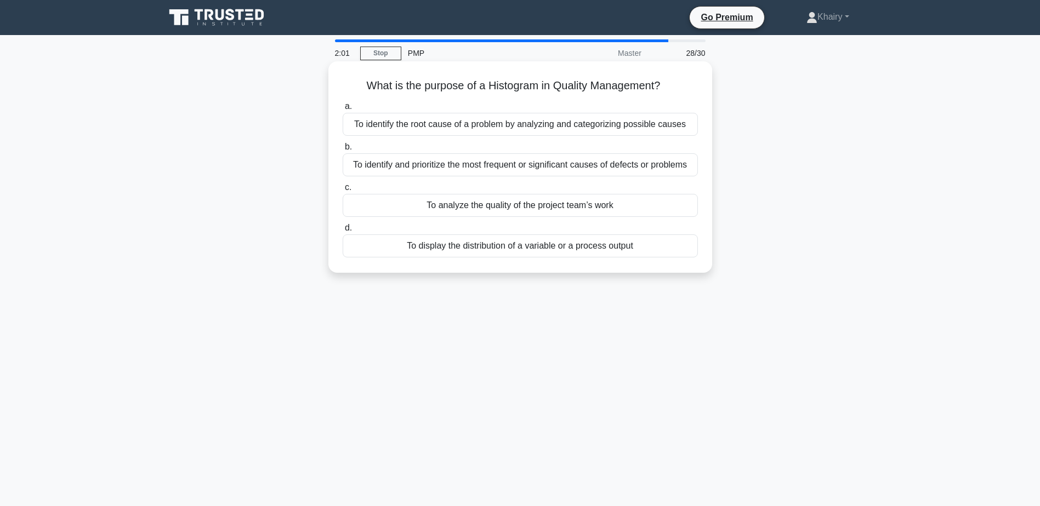
click at [435, 163] on div "To identify and prioritize the most frequent or significant causes of defects o…" at bounding box center [519, 164] width 355 height 23
click at [342, 151] on input "b. To identify and prioritize the most frequent or significant causes of defect…" at bounding box center [342, 147] width 0 height 7
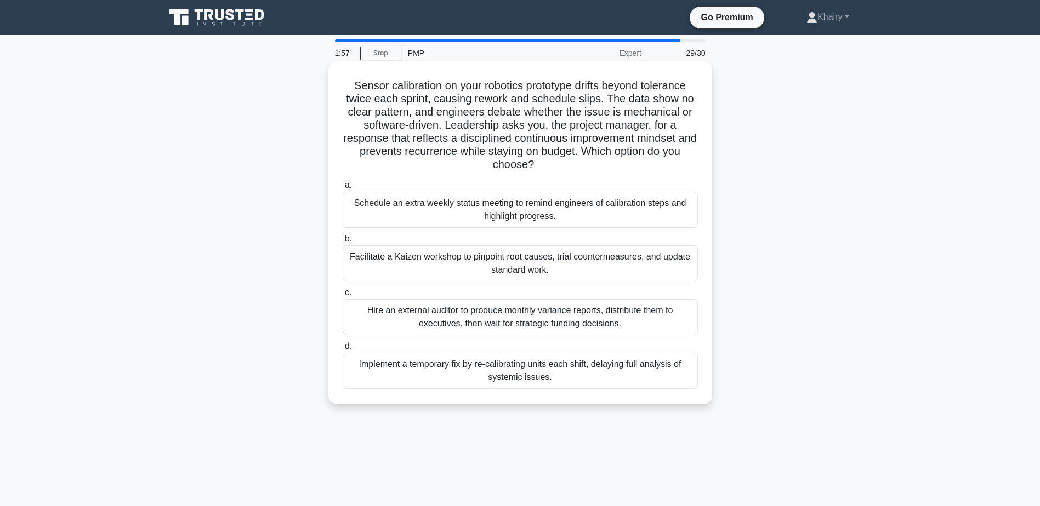
drag, startPoint x: 341, startPoint y: 76, endPoint x: 573, endPoint y: 167, distance: 249.3
click at [573, 167] on div "Sensor calibration on your robotics prototype drifts beyond tolerance twice eac…" at bounding box center [520, 233] width 375 height 334
click at [451, 265] on div "Facilitate a Kaizen workshop to pinpoint root causes, trial countermeasures, an…" at bounding box center [519, 263] width 355 height 36
click at [342, 243] on input "b. Facilitate a Kaizen workshop to pinpoint root causes, trial countermeasures,…" at bounding box center [342, 239] width 0 height 7
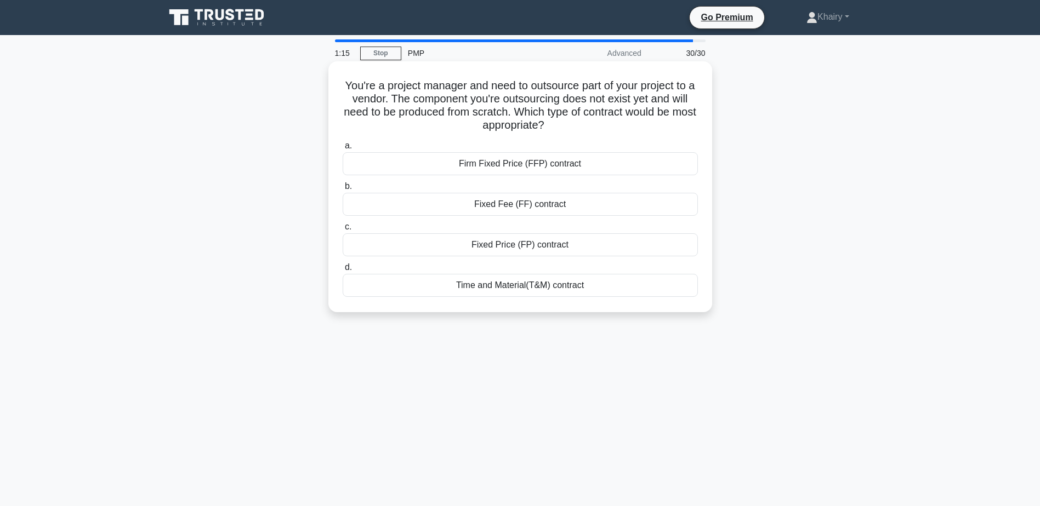
drag, startPoint x: 343, startPoint y: 85, endPoint x: 578, endPoint y: 131, distance: 239.0
click at [578, 131] on h5 "You're a project manager and need to outsource part of your project to a vendor…" at bounding box center [519, 106] width 357 height 54
click at [525, 287] on div "Time and Material(T&M) contract" at bounding box center [519, 285] width 355 height 23
click at [342, 271] on input "d. Time and Material(T&M) contract" at bounding box center [342, 267] width 0 height 7
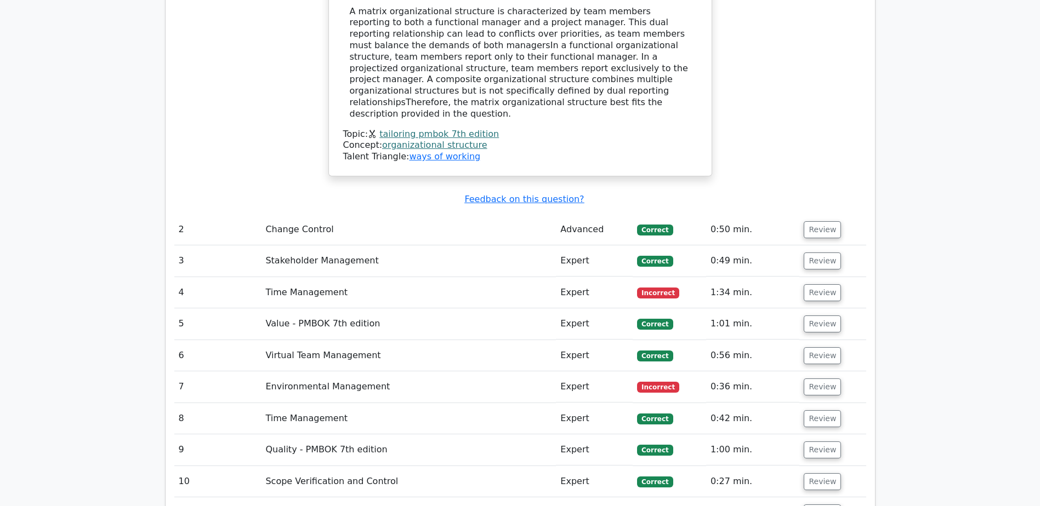
scroll to position [1644, 0]
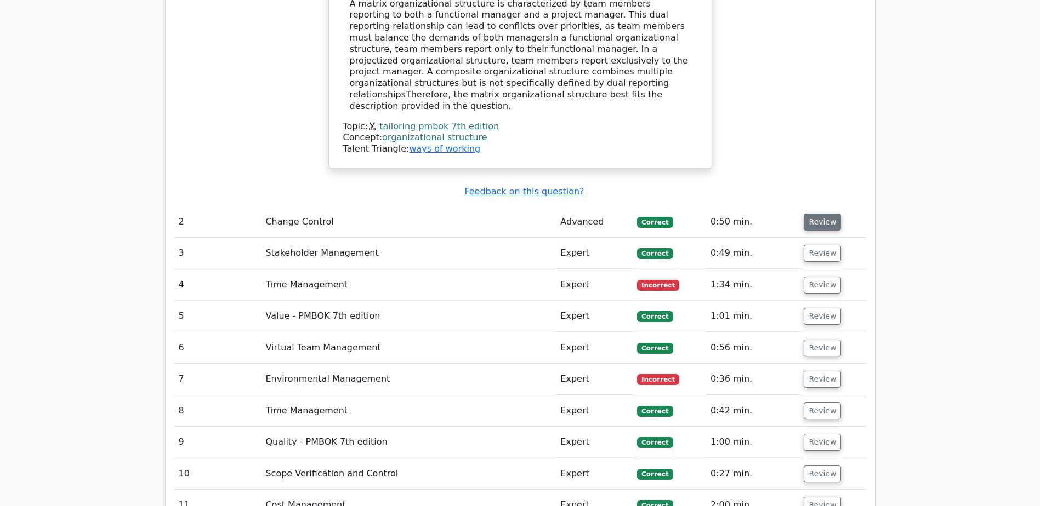
click at [811, 214] on button "Review" at bounding box center [821, 222] width 37 height 17
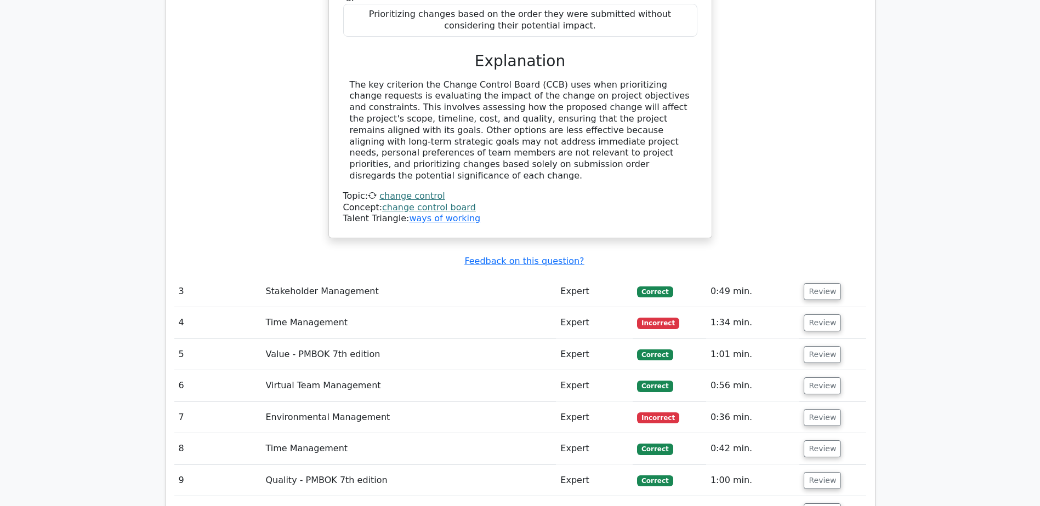
scroll to position [2082, 0]
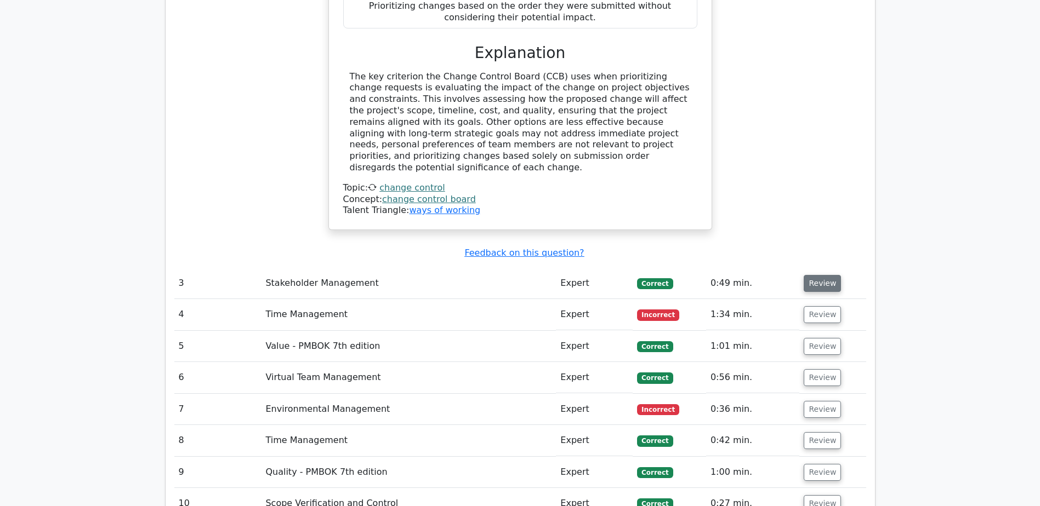
click at [820, 275] on button "Review" at bounding box center [821, 283] width 37 height 17
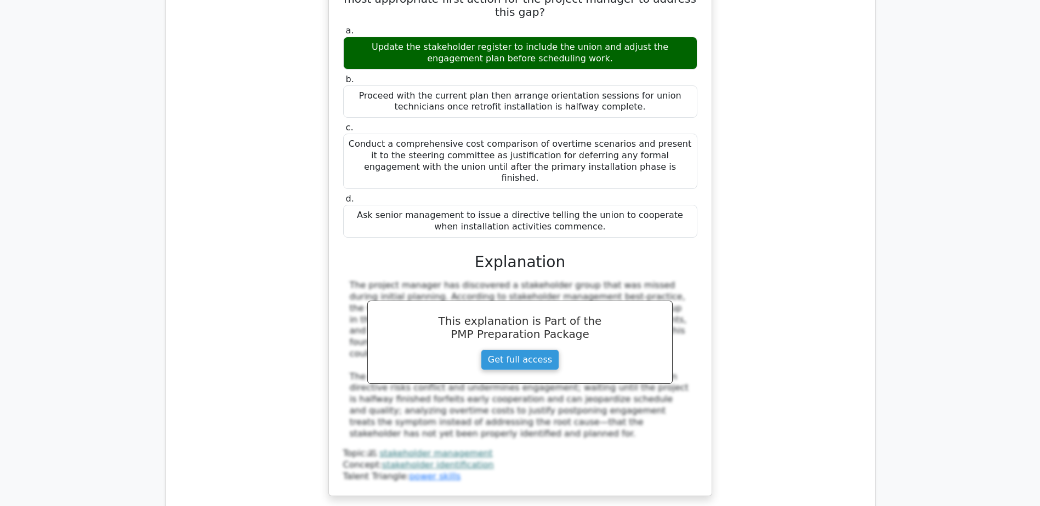
scroll to position [2685, 0]
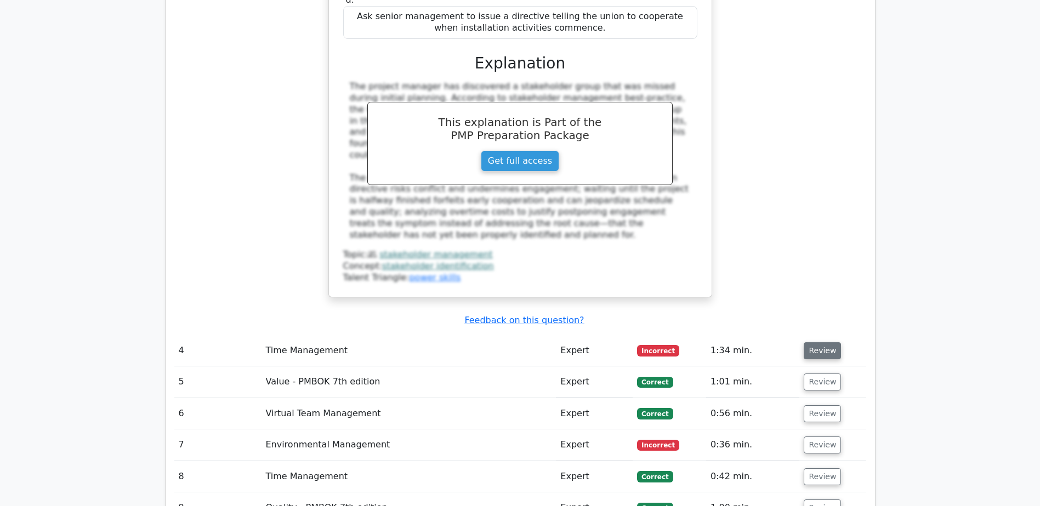
click at [817, 342] on button "Review" at bounding box center [821, 350] width 37 height 17
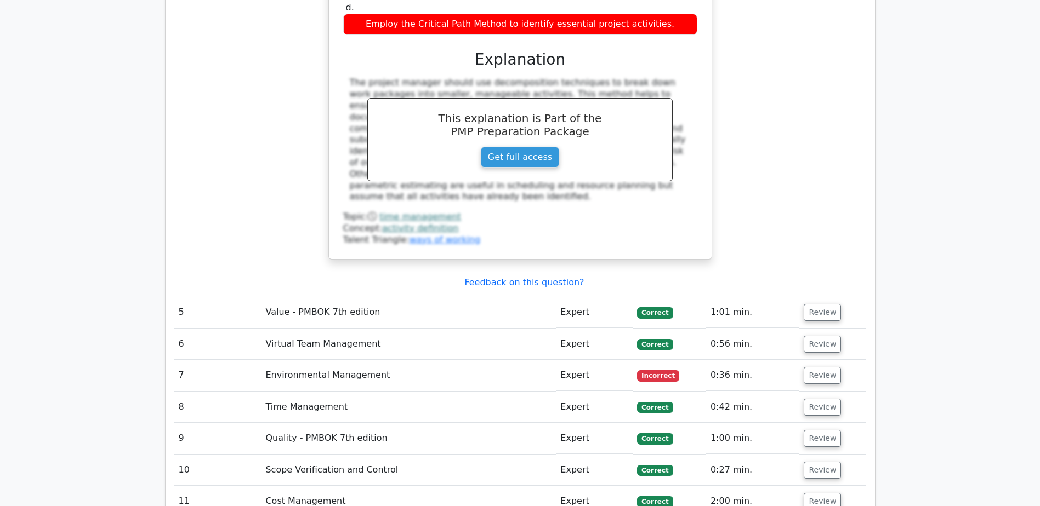
scroll to position [3397, 0]
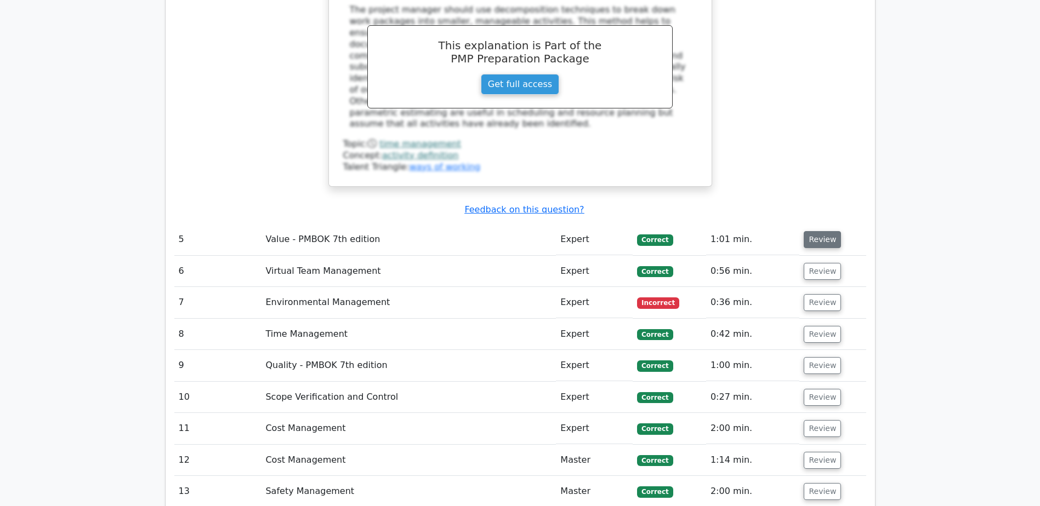
click at [815, 231] on button "Review" at bounding box center [821, 239] width 37 height 17
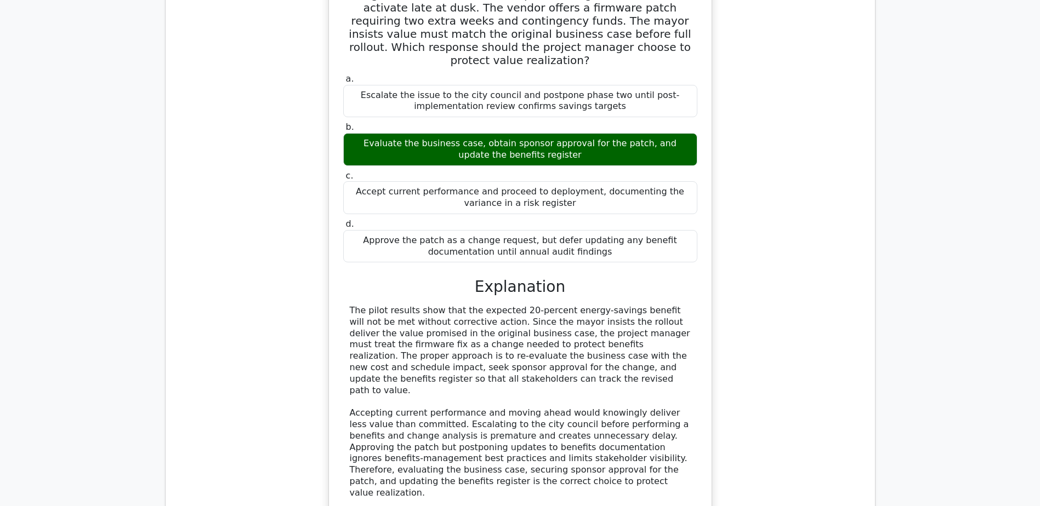
scroll to position [3781, 0]
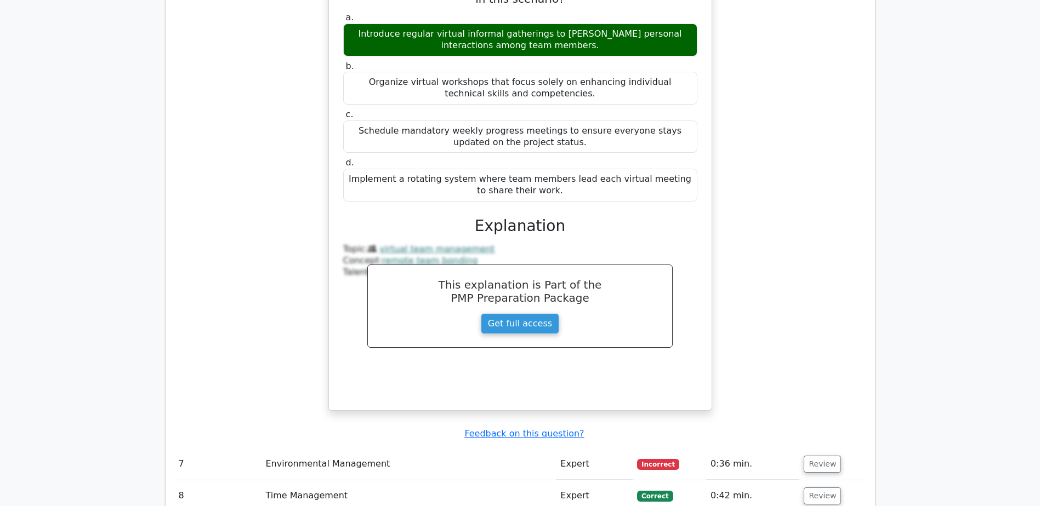
scroll to position [4439, 0]
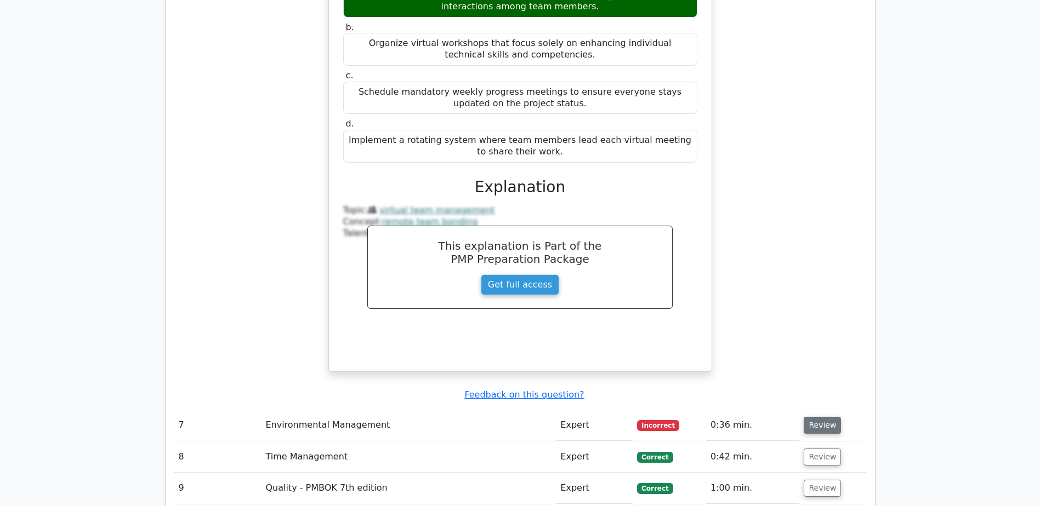
click at [818, 417] on button "Review" at bounding box center [821, 425] width 37 height 17
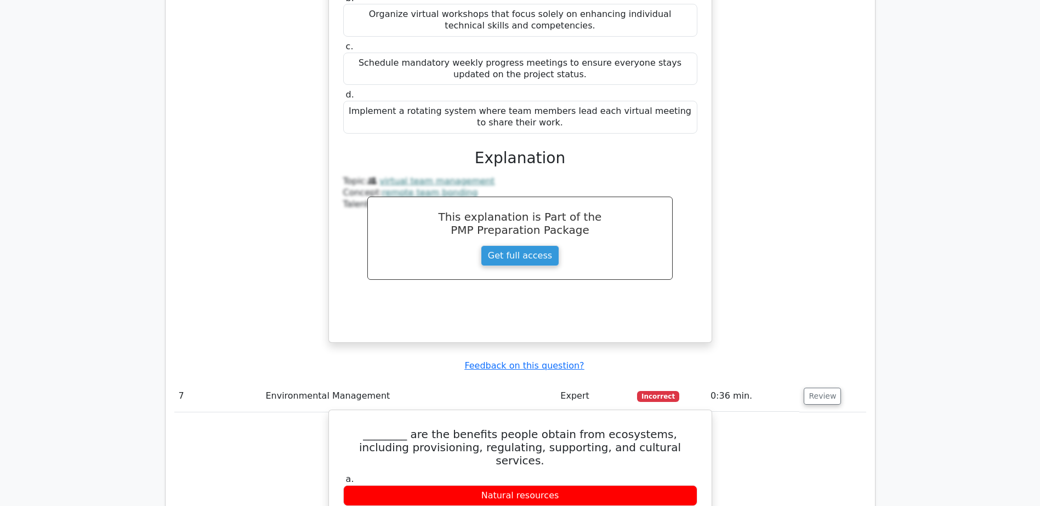
scroll to position [4493, 0]
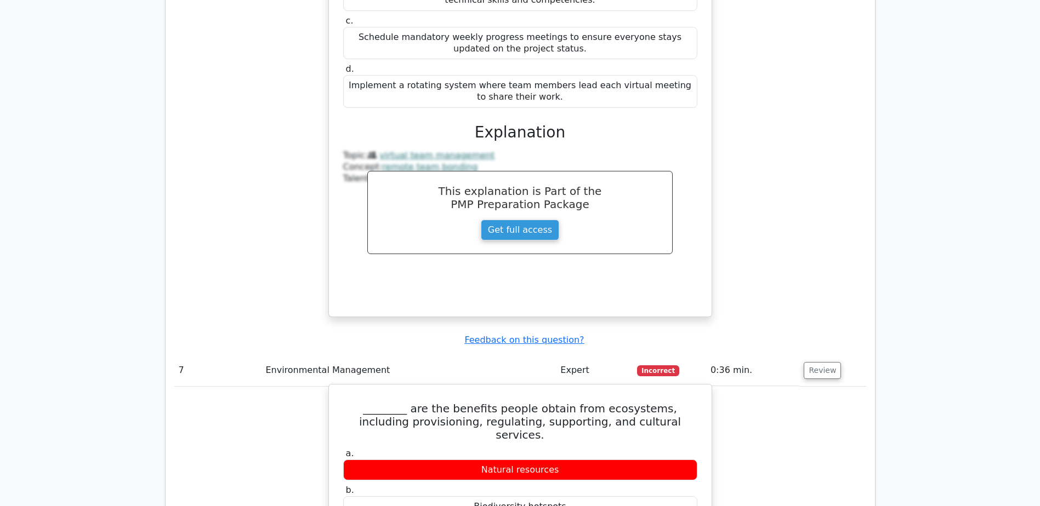
drag, startPoint x: 564, startPoint y: 364, endPoint x: 454, endPoint y: 366, distance: 110.2
copy div "Ecosystem services"
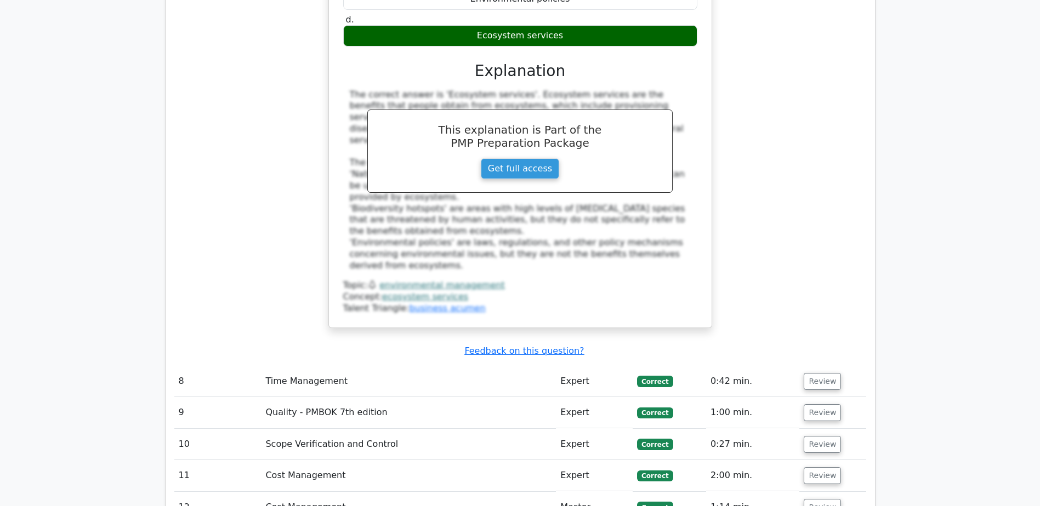
scroll to position [4987, 0]
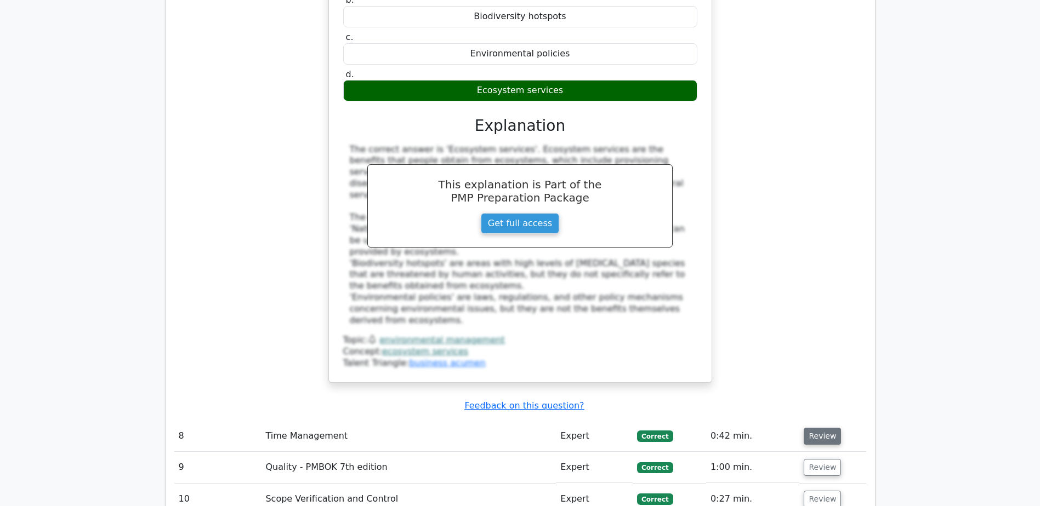
click at [819, 428] on button "Review" at bounding box center [821, 436] width 37 height 17
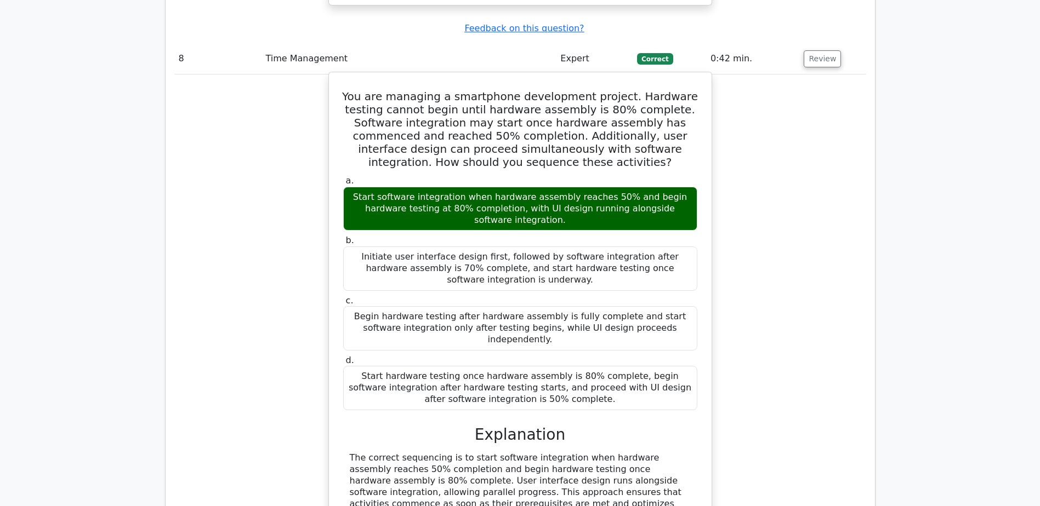
scroll to position [5480, 0]
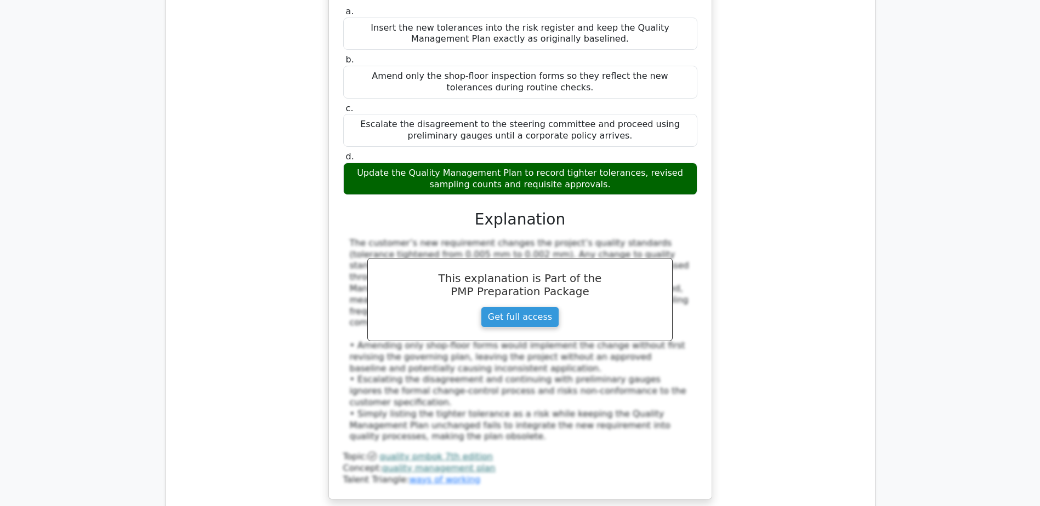
scroll to position [6137, 0]
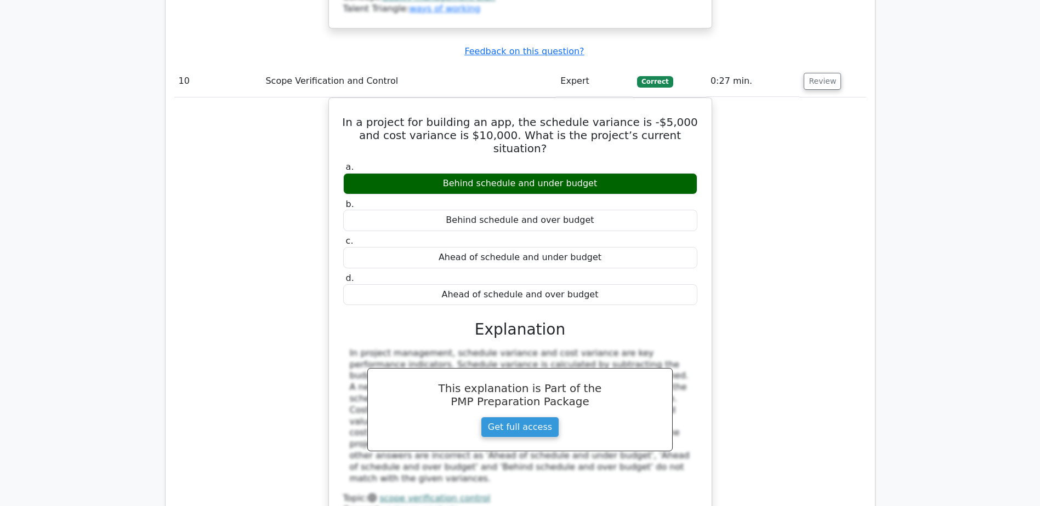
scroll to position [6630, 0]
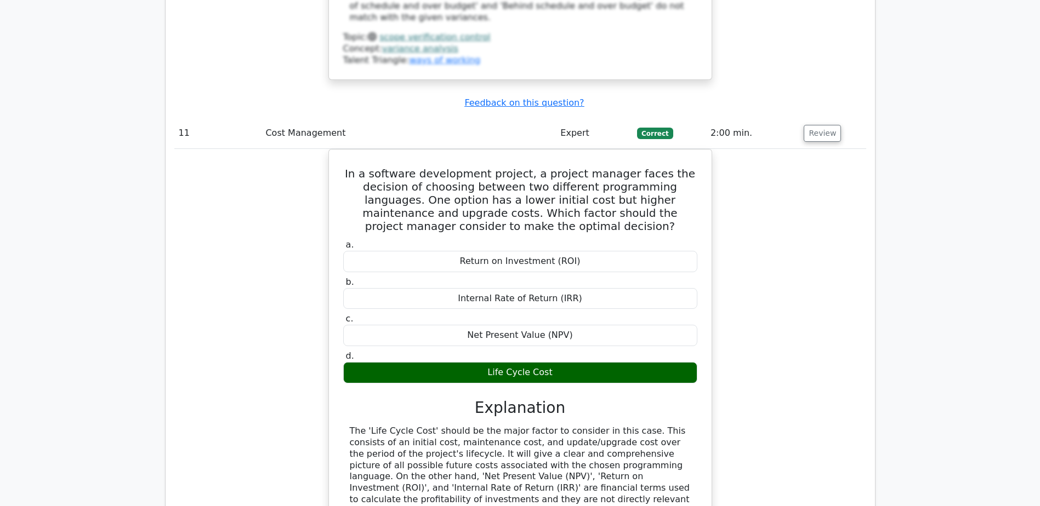
scroll to position [7124, 0]
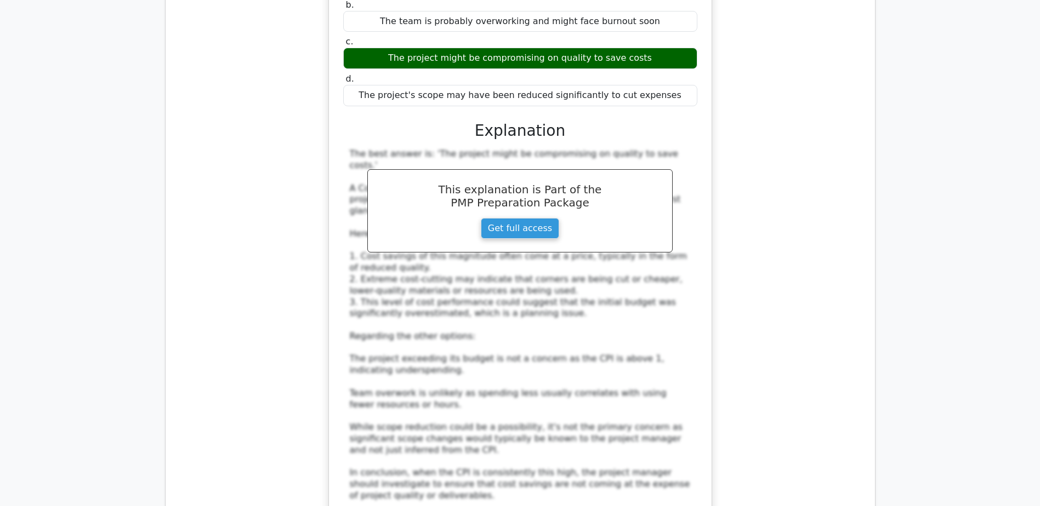
scroll to position [7836, 0]
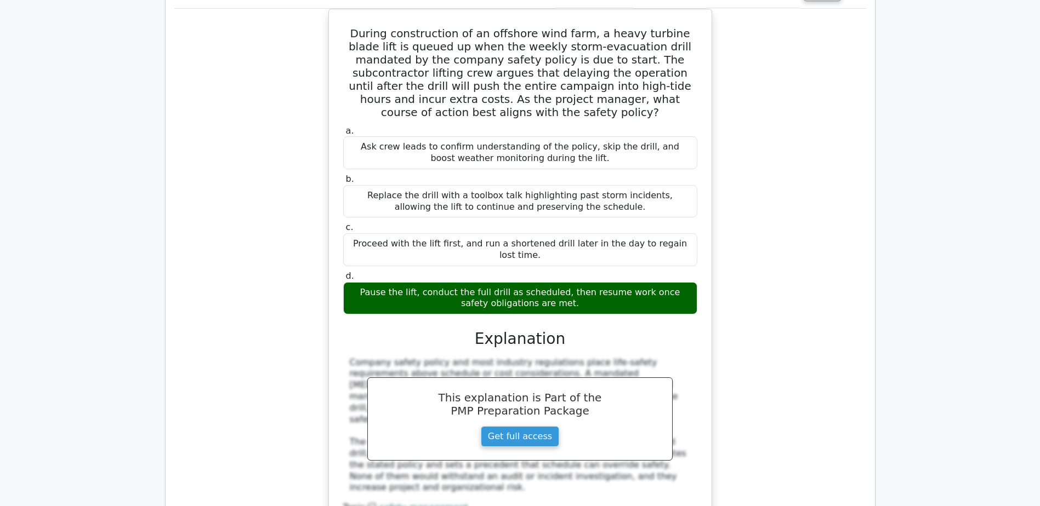
scroll to position [8494, 0]
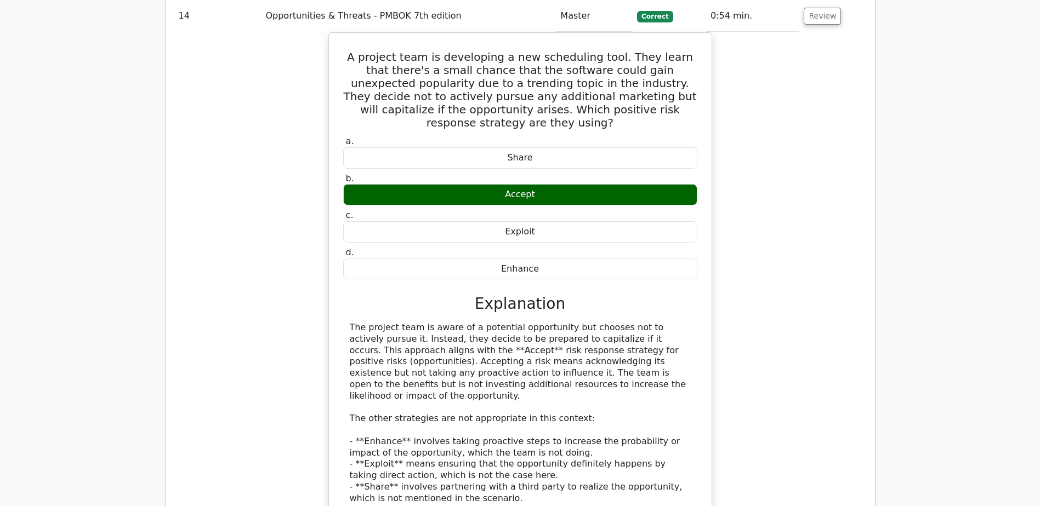
scroll to position [9042, 0]
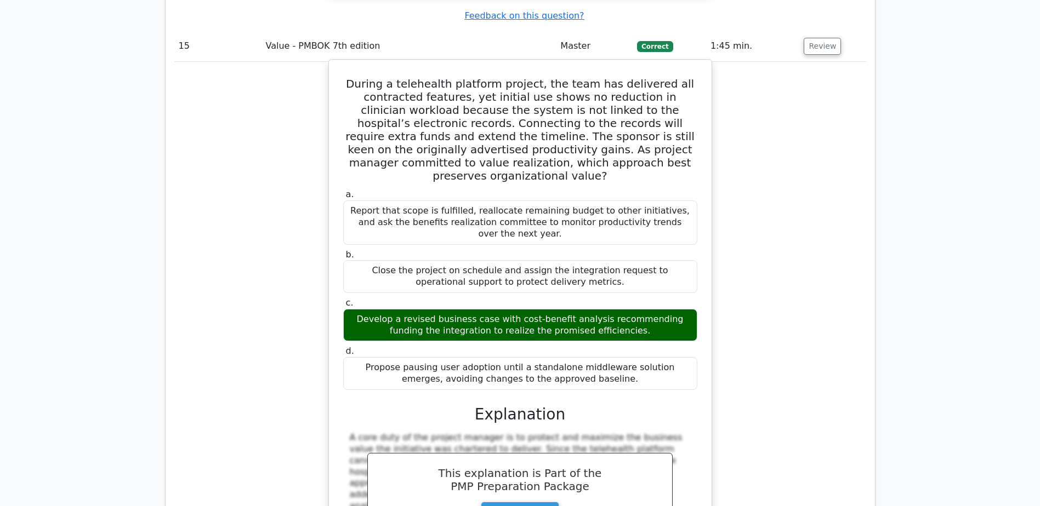
scroll to position [9589, 0]
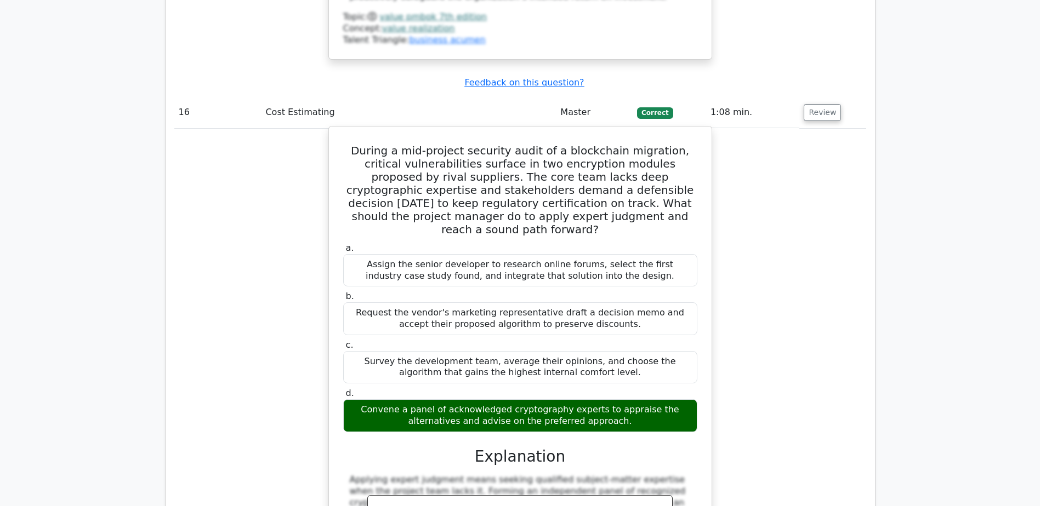
scroll to position [10192, 0]
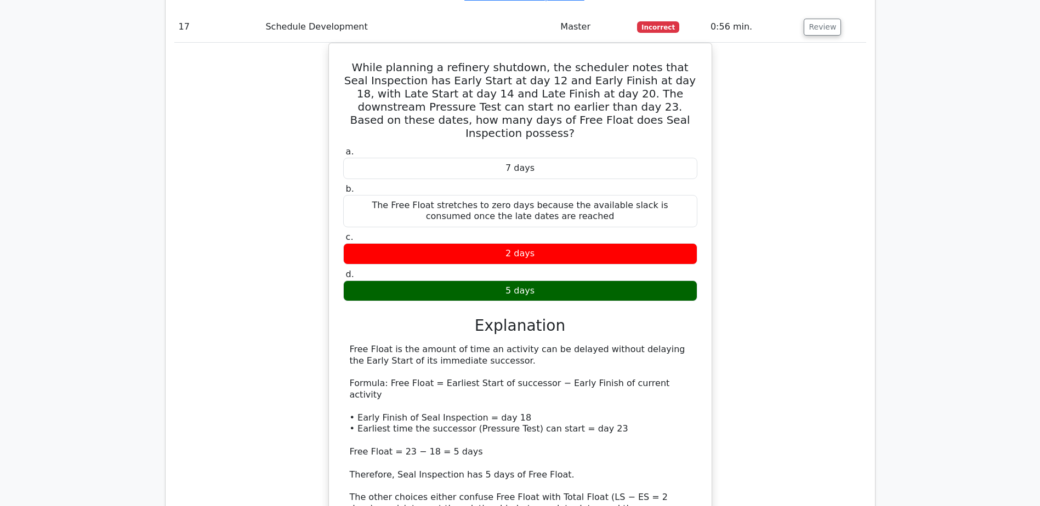
scroll to position [10905, 0]
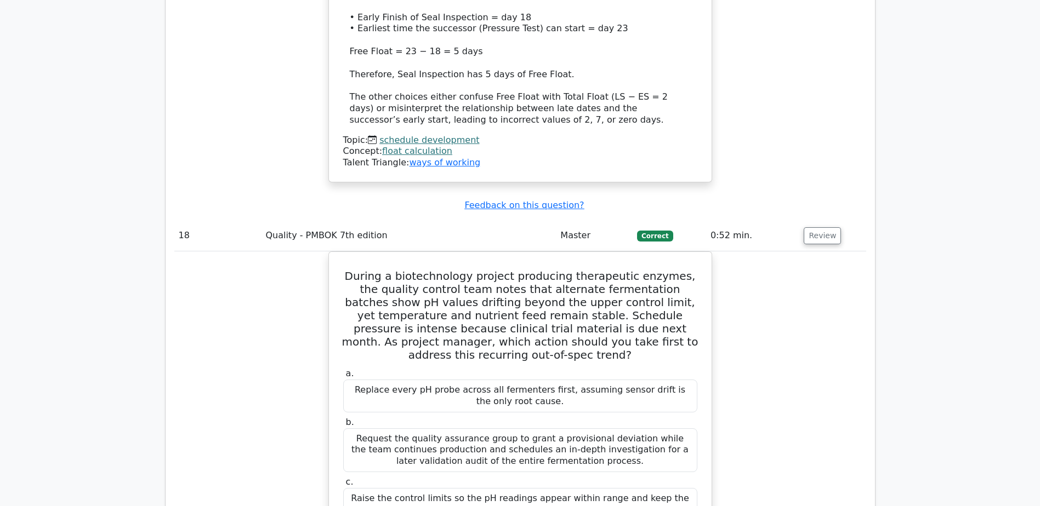
scroll to position [11343, 0]
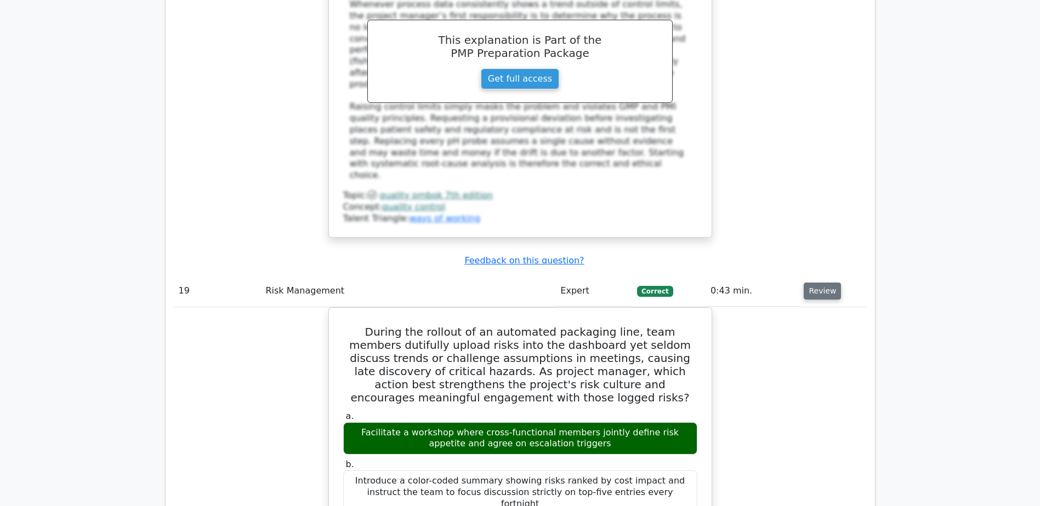
scroll to position [12055, 0]
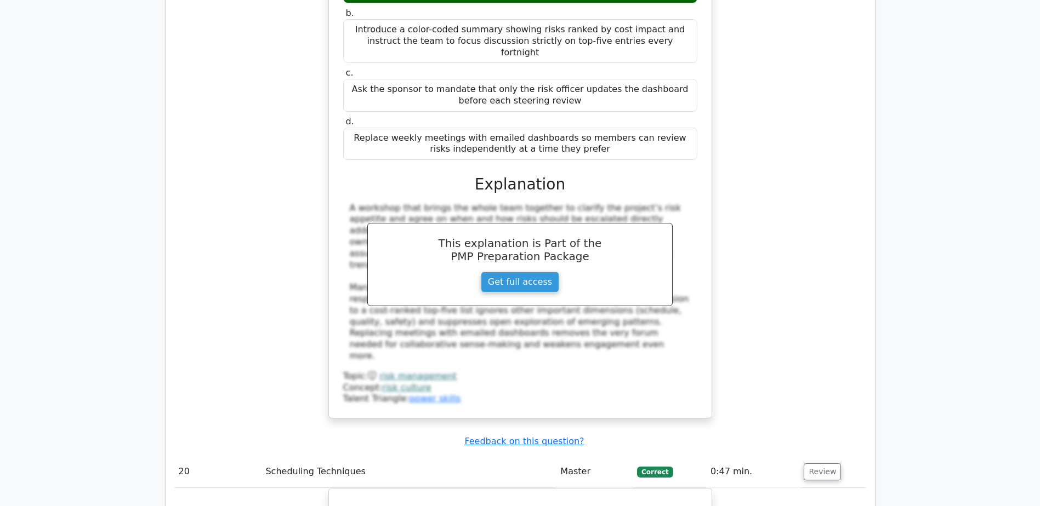
scroll to position [12384, 0]
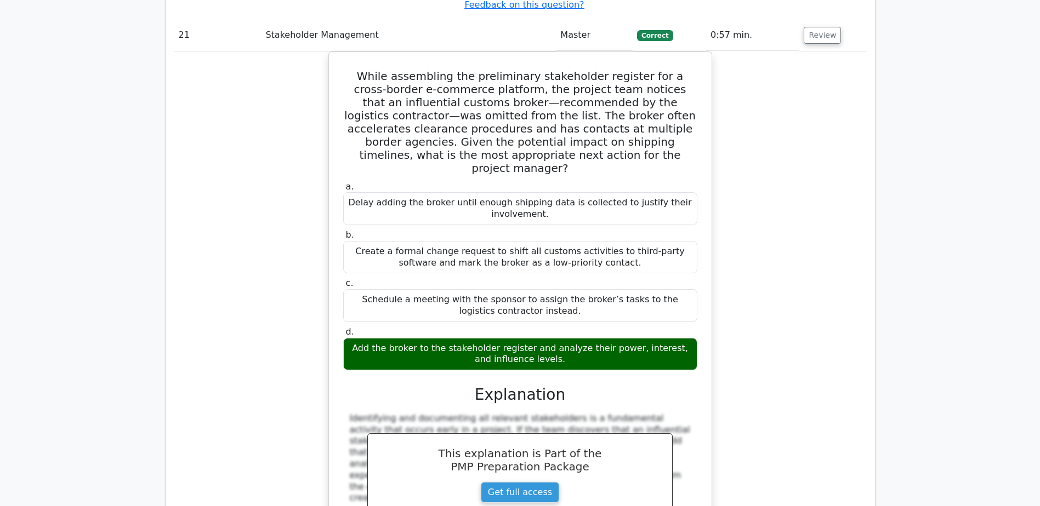
scroll to position [13261, 0]
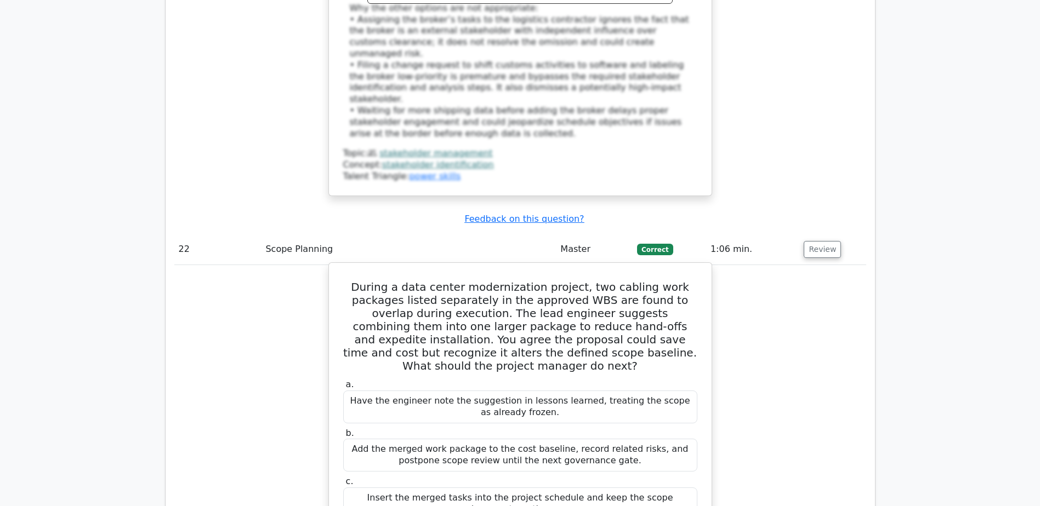
scroll to position [13809, 0]
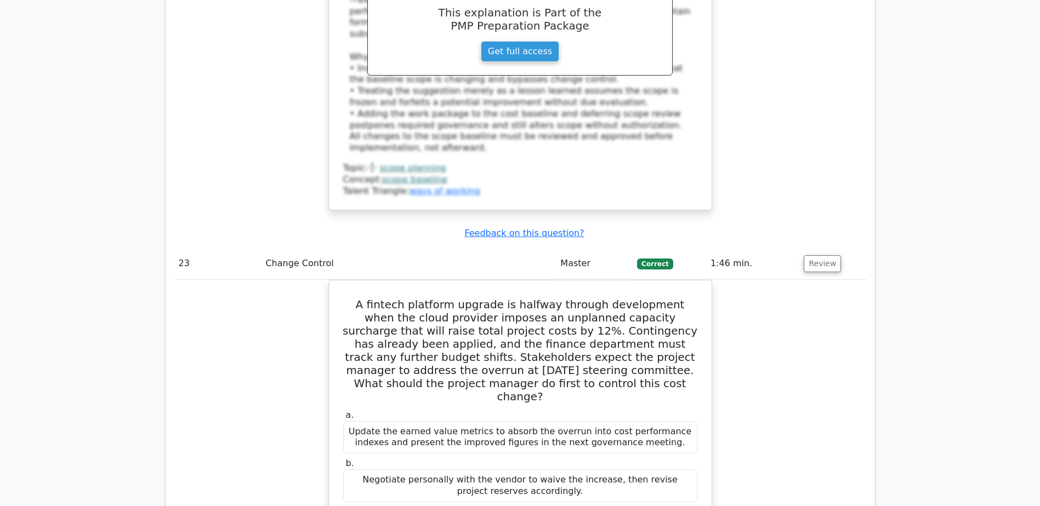
scroll to position [14412, 0]
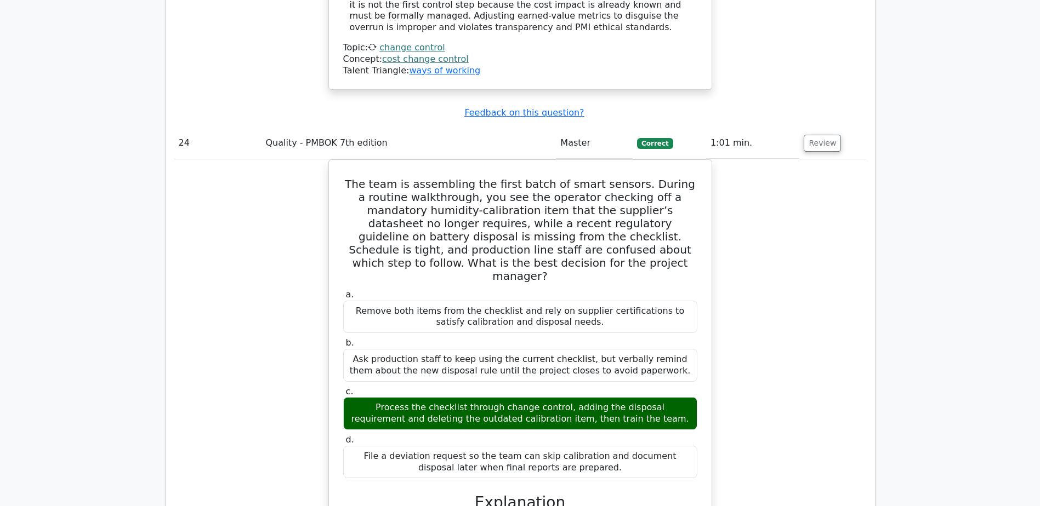
scroll to position [15124, 0]
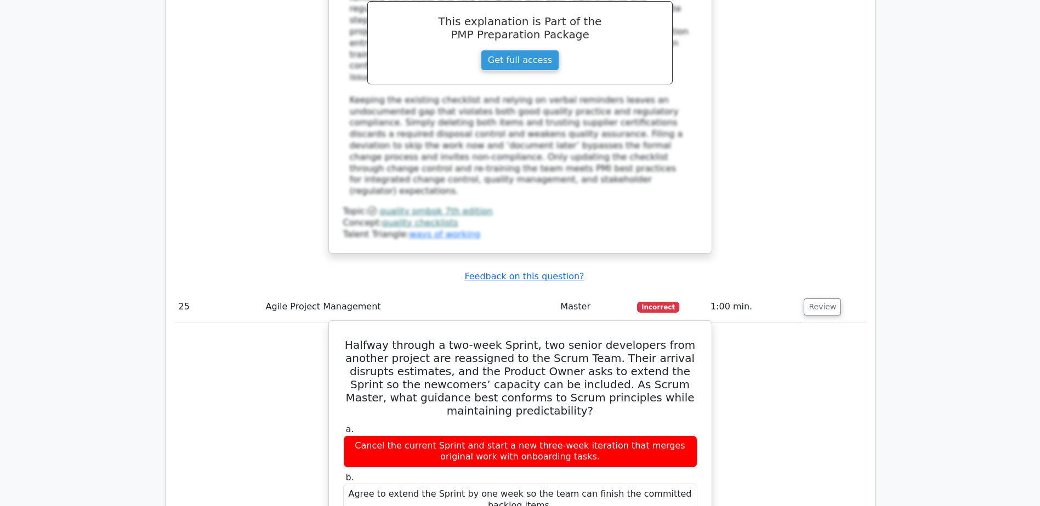
scroll to position [15727, 0]
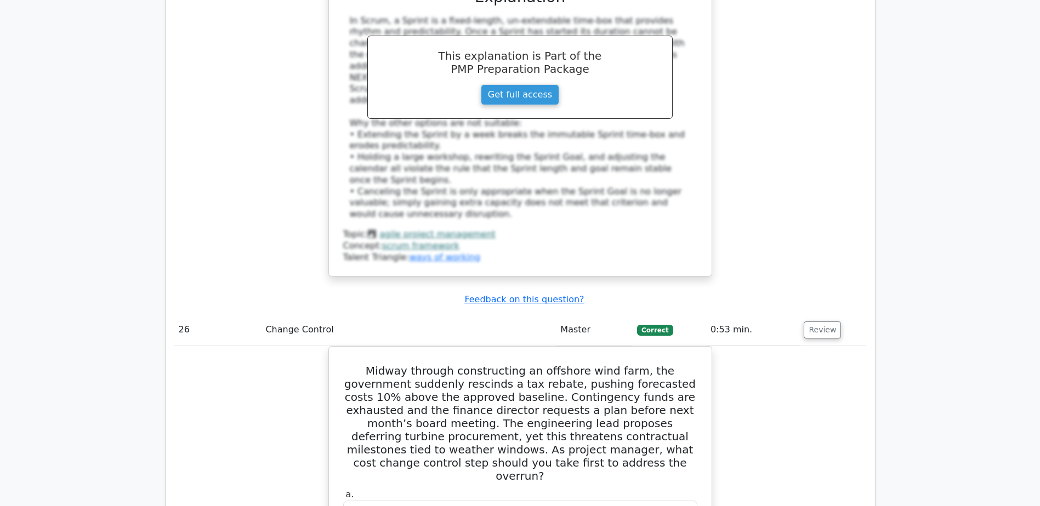
scroll to position [16384, 0]
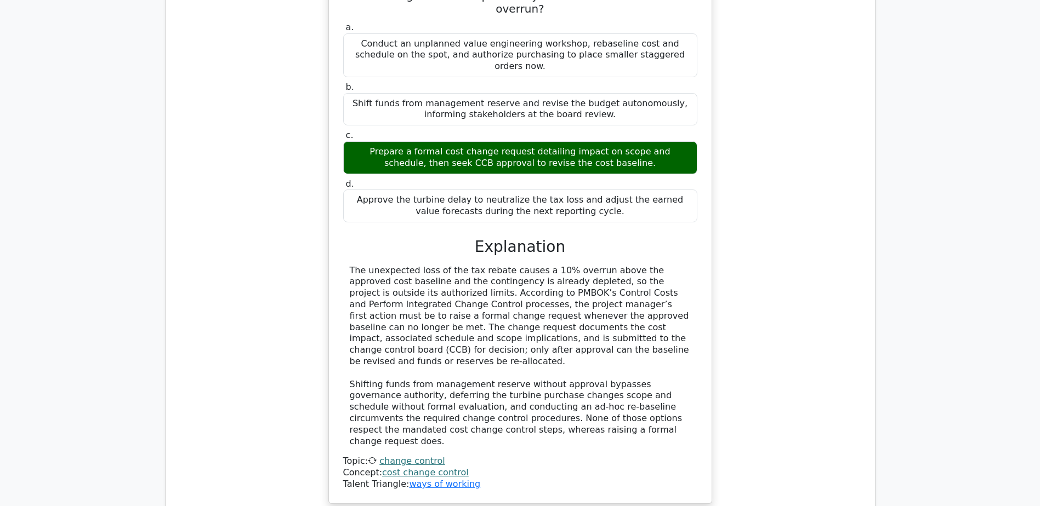
scroll to position [16877, 0]
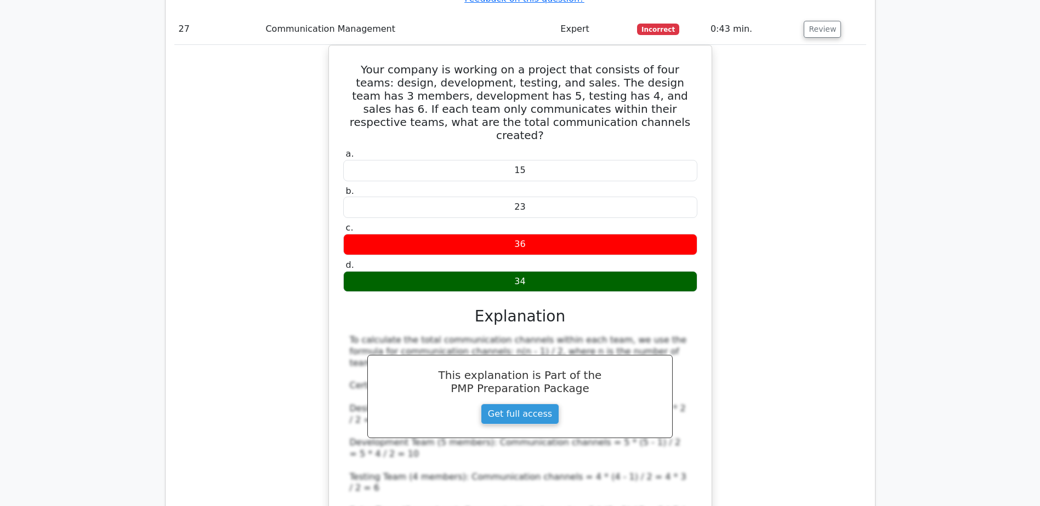
scroll to position [17371, 0]
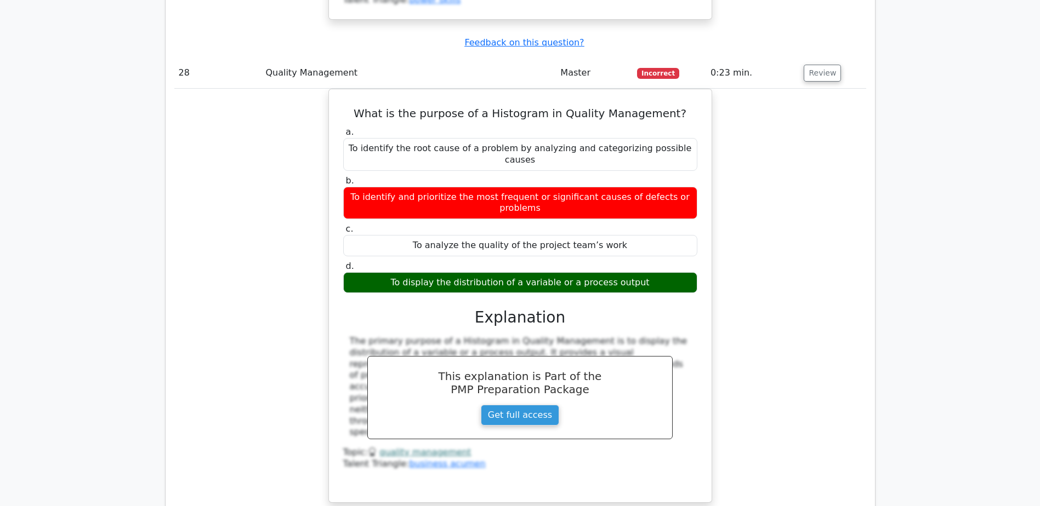
scroll to position [18028, 0]
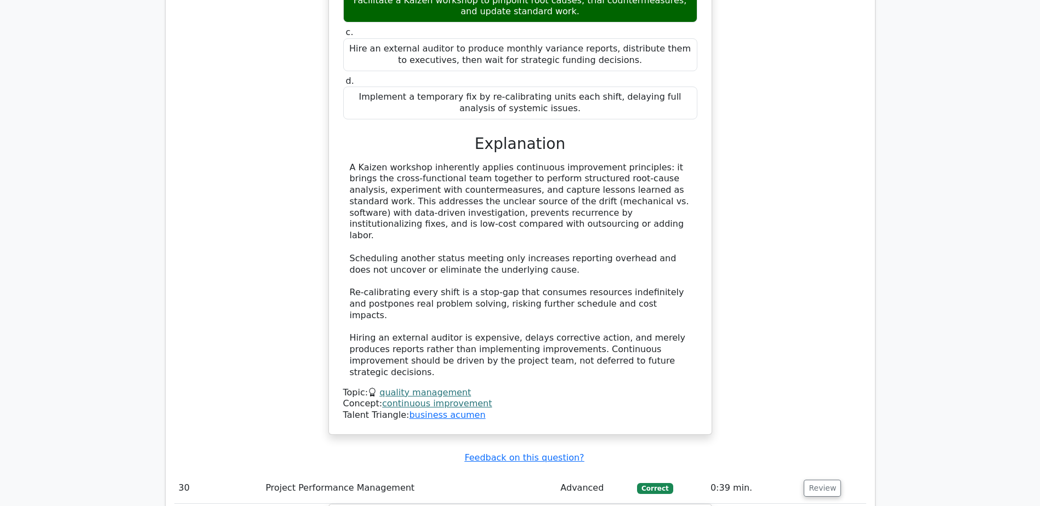
scroll to position [18741, 0]
